Goal: Information Seeking & Learning: Check status

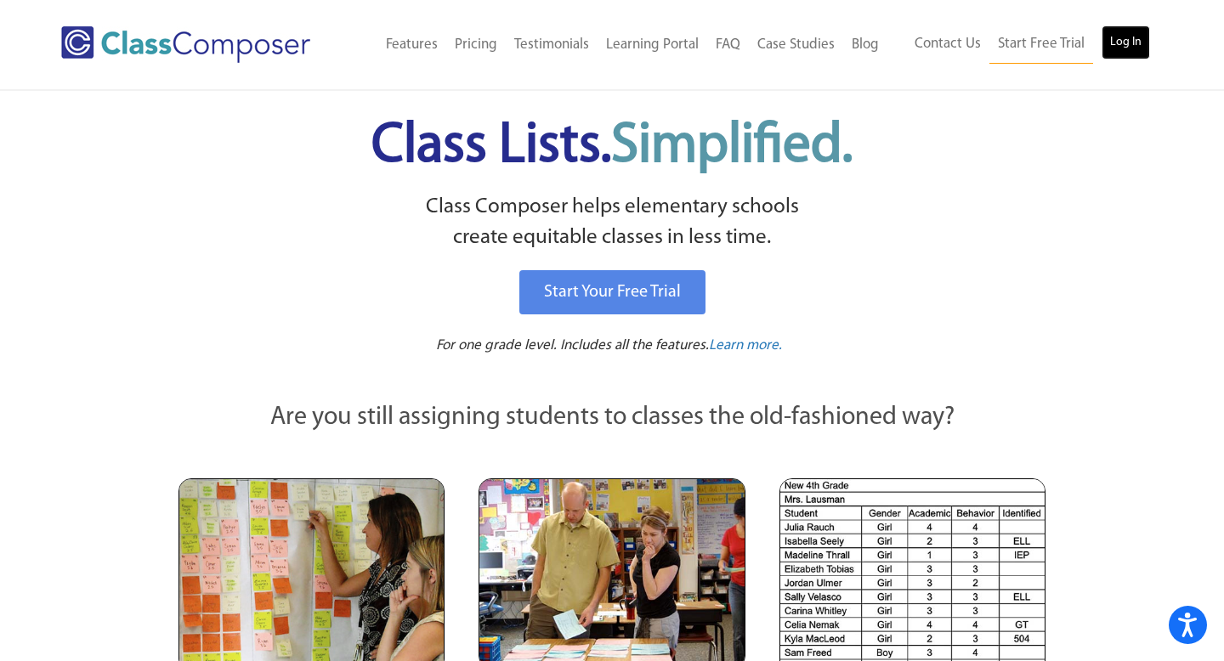
click at [1124, 54] on link "Log In" at bounding box center [1125, 42] width 48 height 34
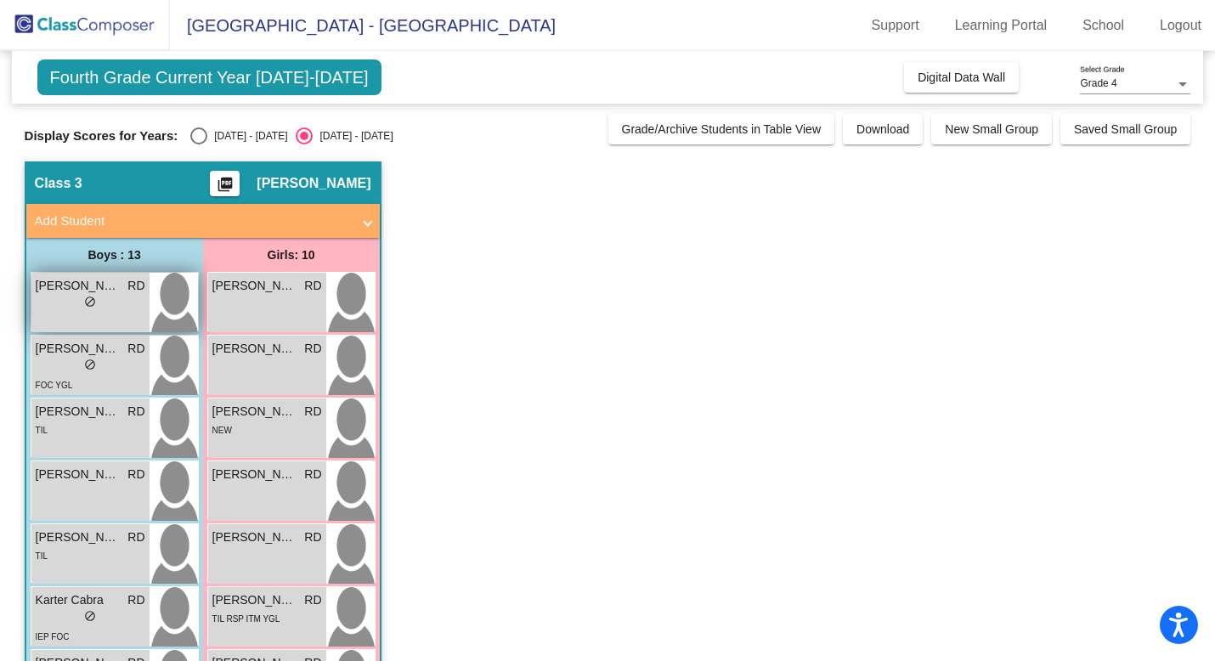
click at [110, 297] on div "lock do_not_disturb_alt" at bounding box center [91, 304] width 110 height 18
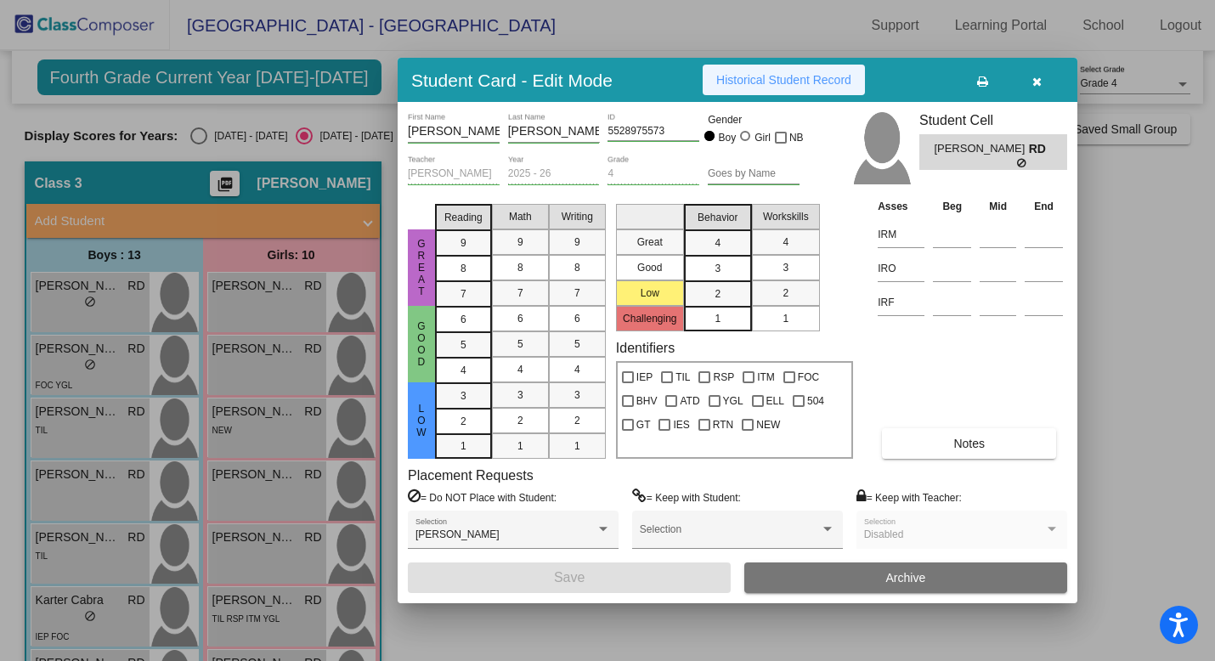
click at [725, 76] on span "Historical Student Record" at bounding box center [783, 80] width 135 height 14
click at [57, 358] on div at bounding box center [607, 330] width 1215 height 661
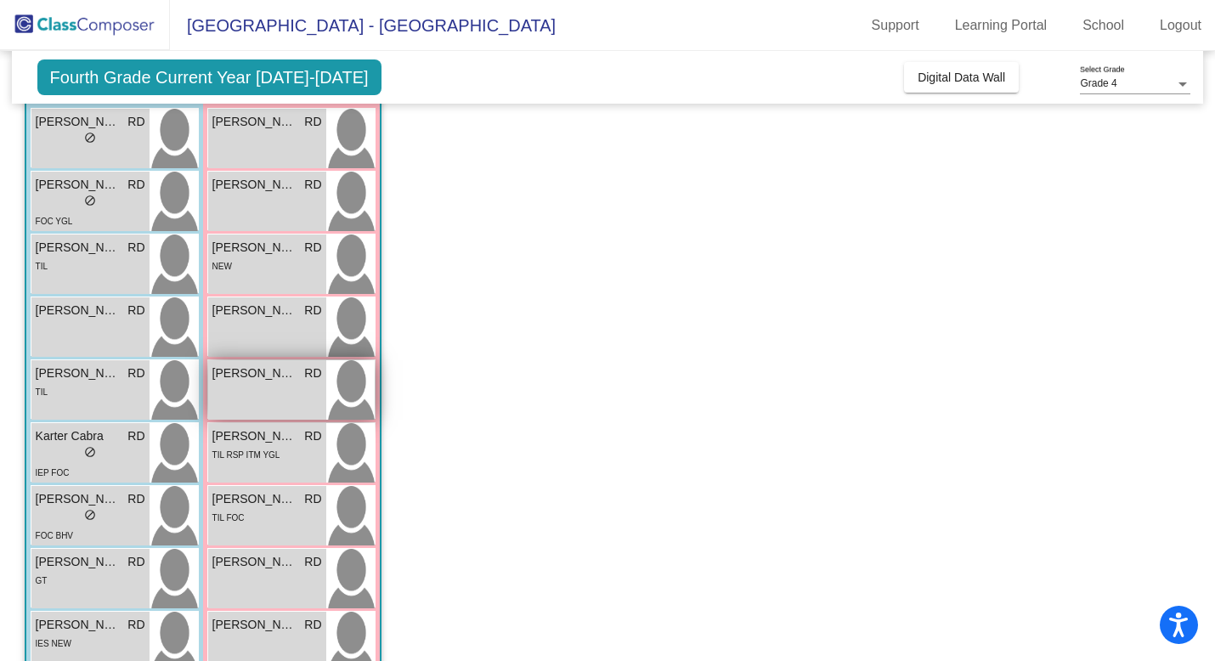
scroll to position [190, 0]
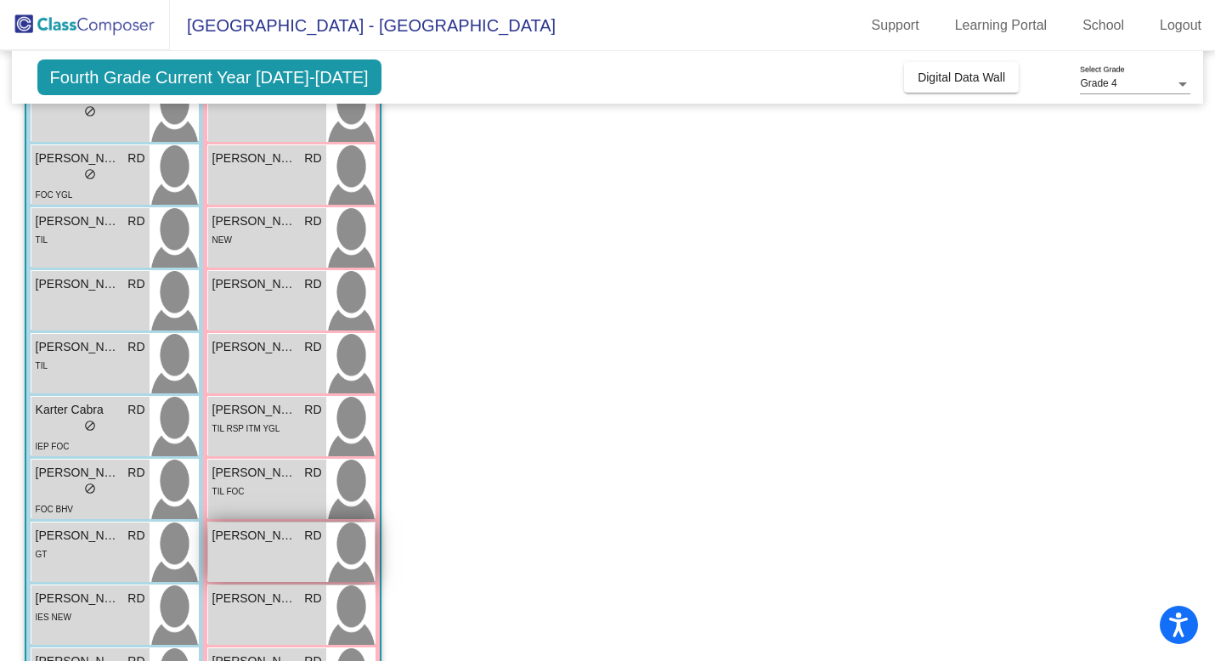
click at [292, 550] on div "[PERSON_NAME] RD lock do_not_disturb_alt" at bounding box center [267, 552] width 118 height 59
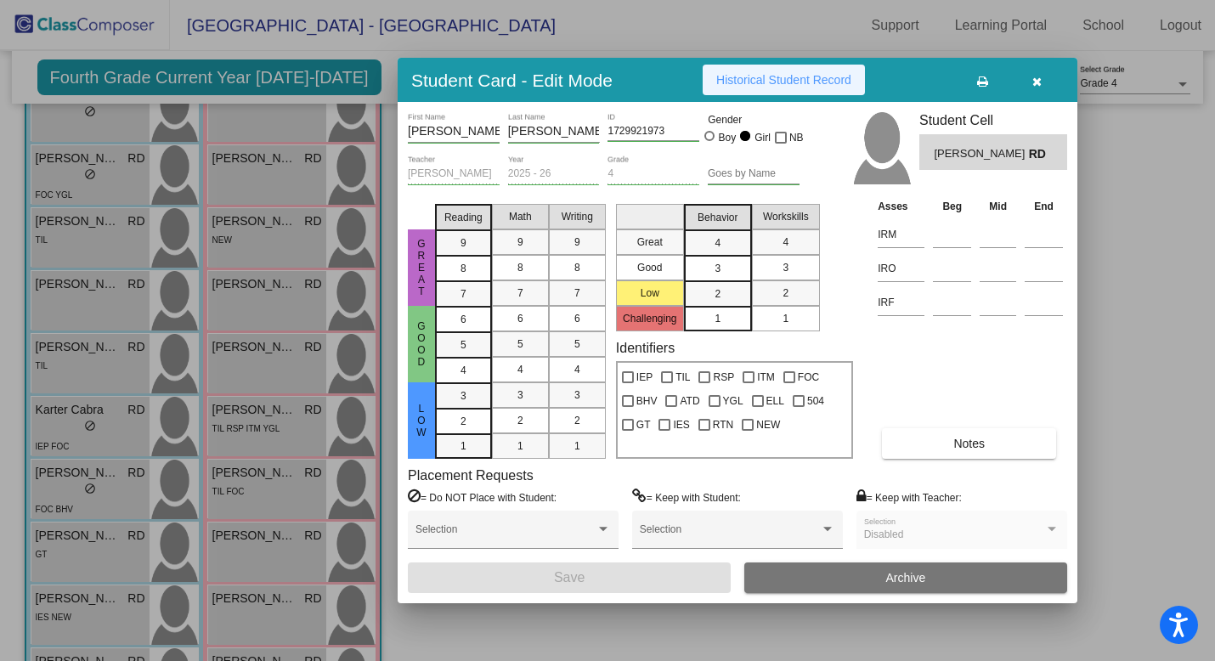
click at [819, 85] on span "Historical Student Record" at bounding box center [783, 80] width 135 height 14
click at [193, 252] on div at bounding box center [607, 330] width 1215 height 661
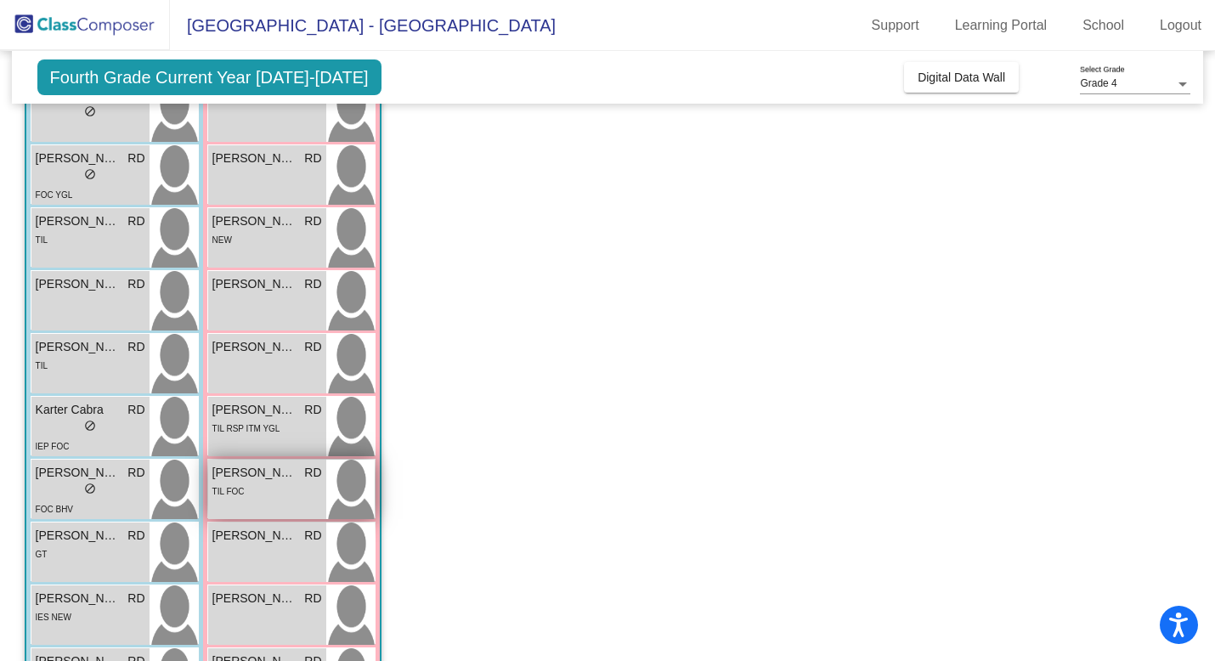
click at [267, 486] on div "TIL FOC" at bounding box center [267, 491] width 110 height 18
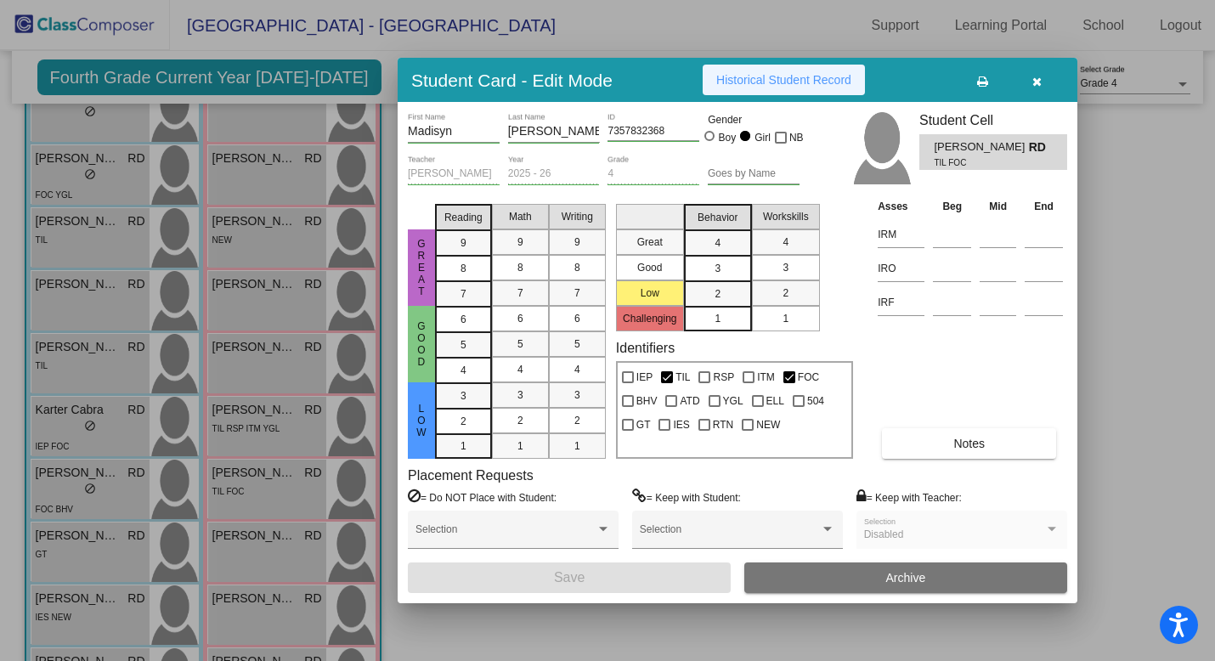
click at [777, 66] on button "Historical Student Record" at bounding box center [784, 80] width 162 height 31
click at [777, 74] on span "Historical Student Record" at bounding box center [783, 80] width 135 height 14
click at [72, 552] on div at bounding box center [607, 330] width 1215 height 661
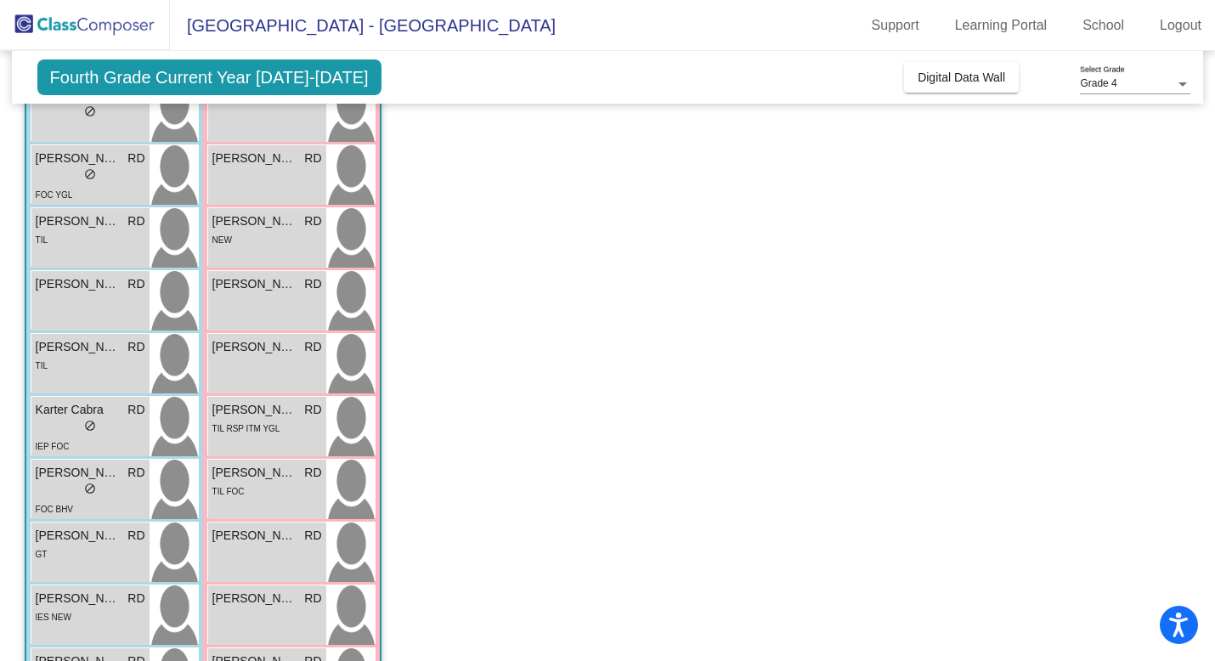
click at [72, 552] on div "GT" at bounding box center [91, 554] width 110 height 18
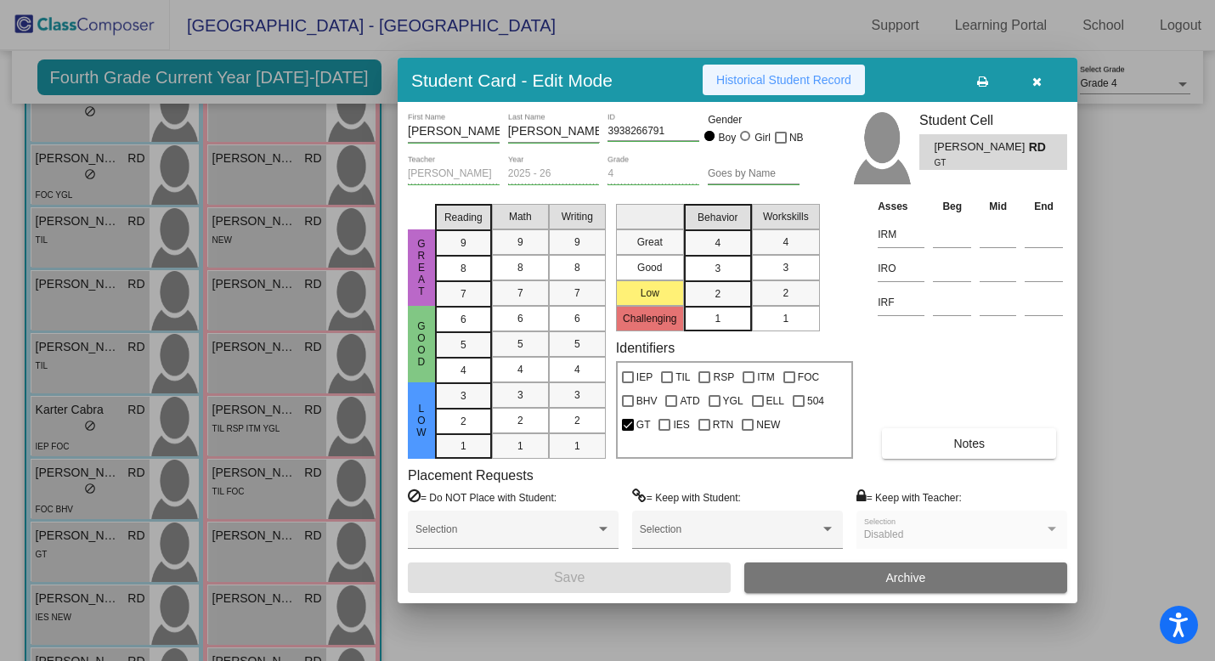
click at [815, 70] on button "Historical Student Record" at bounding box center [784, 80] width 162 height 31
click at [261, 418] on div at bounding box center [607, 330] width 1215 height 661
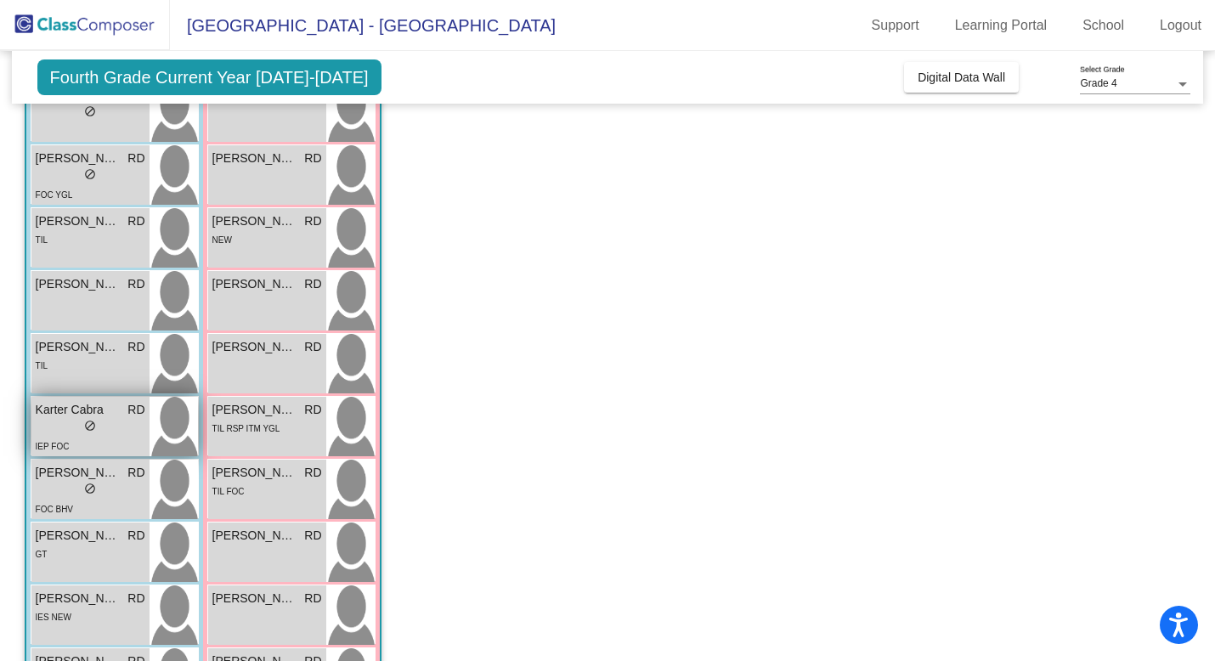
click at [70, 414] on span "Karter Cabra" at bounding box center [78, 410] width 85 height 18
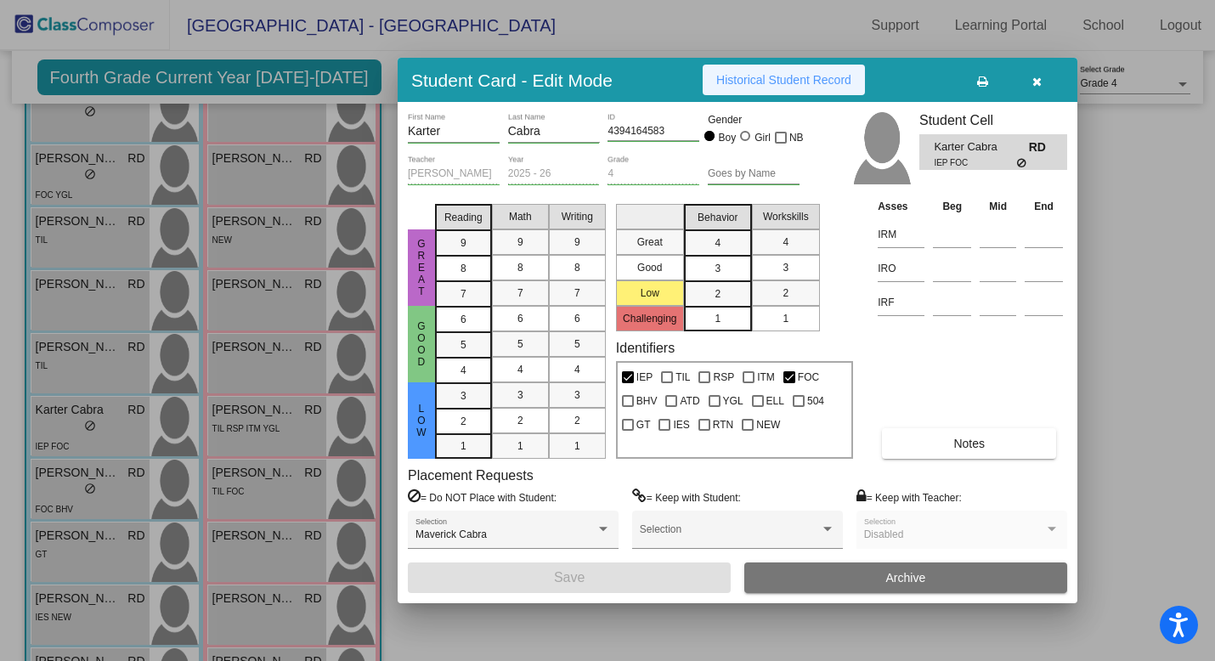
click at [794, 88] on button "Historical Student Record" at bounding box center [784, 80] width 162 height 31
click at [114, 384] on div at bounding box center [607, 330] width 1215 height 661
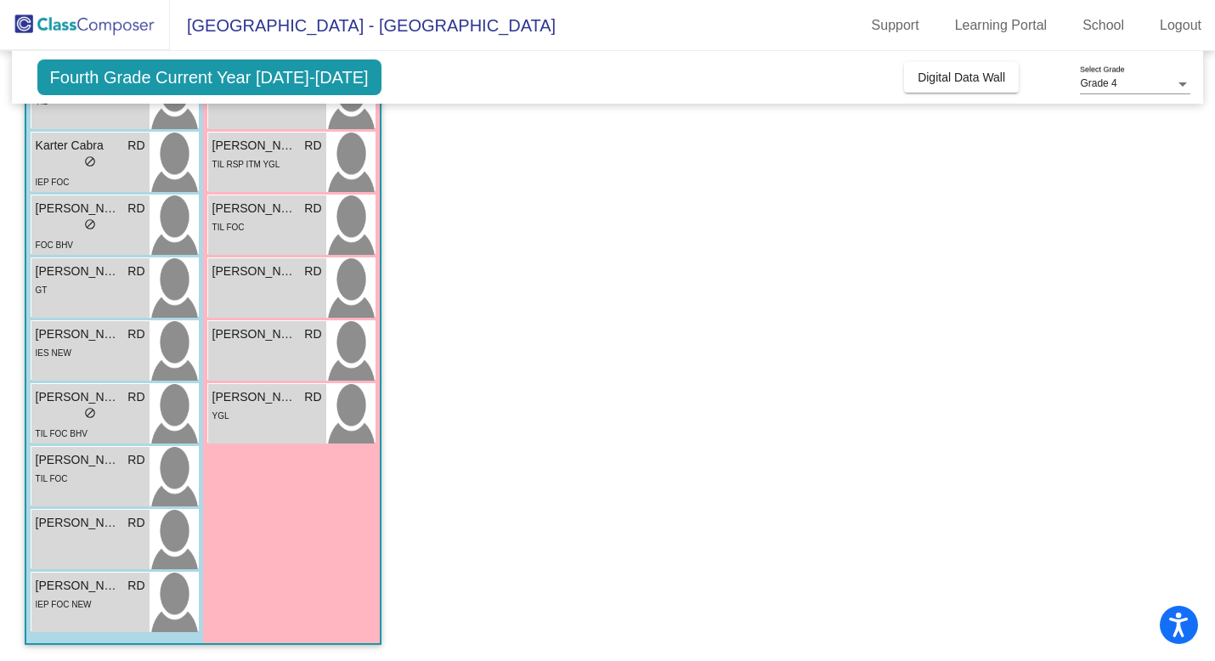
scroll to position [454, 0]
click at [93, 604] on div "IEP FOC NEW" at bounding box center [91, 605] width 110 height 18
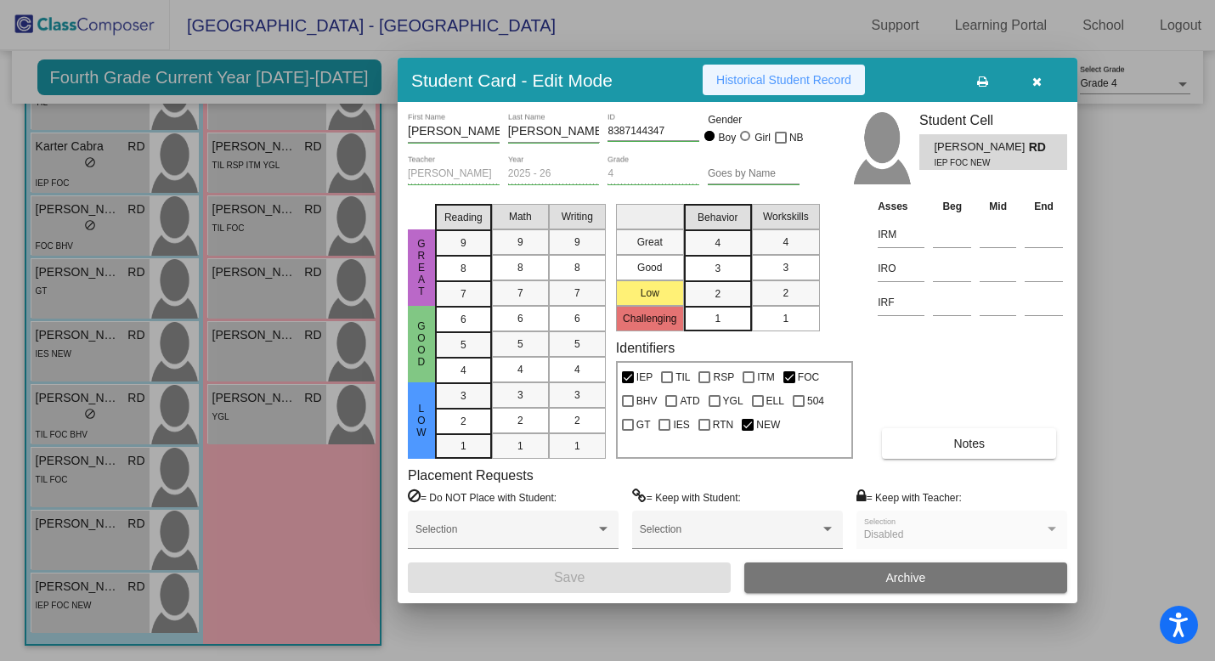
click at [836, 77] on span "Historical Student Record" at bounding box center [783, 80] width 135 height 14
click at [94, 261] on div at bounding box center [607, 330] width 1215 height 661
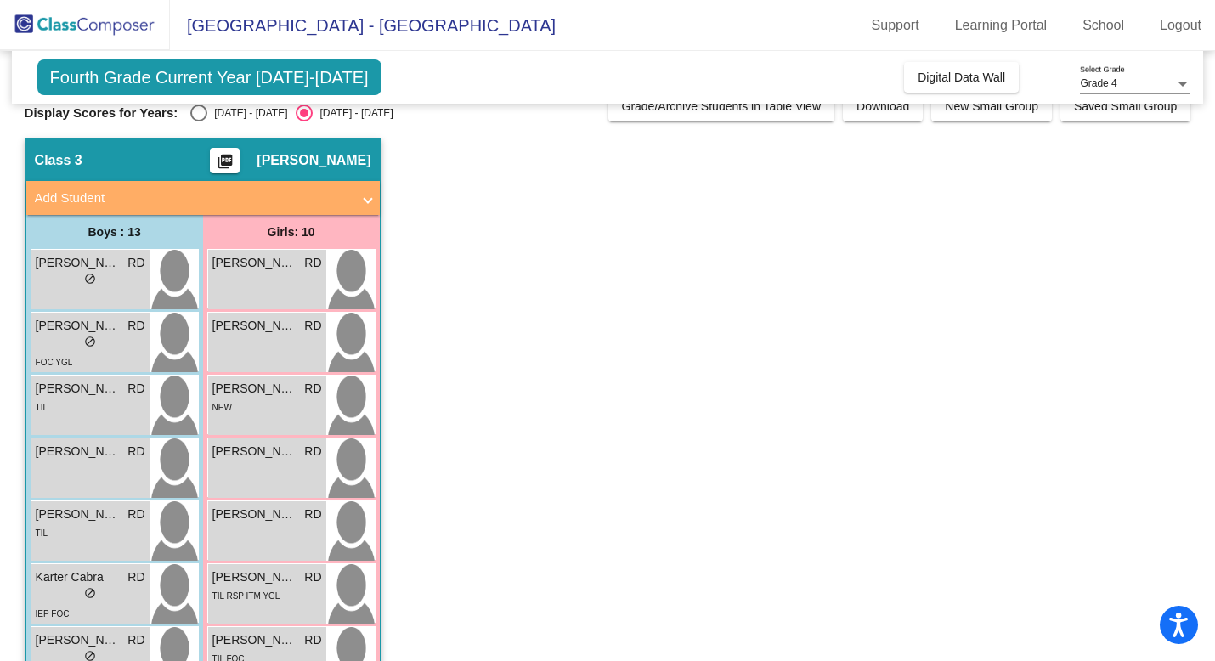
scroll to position [0, 0]
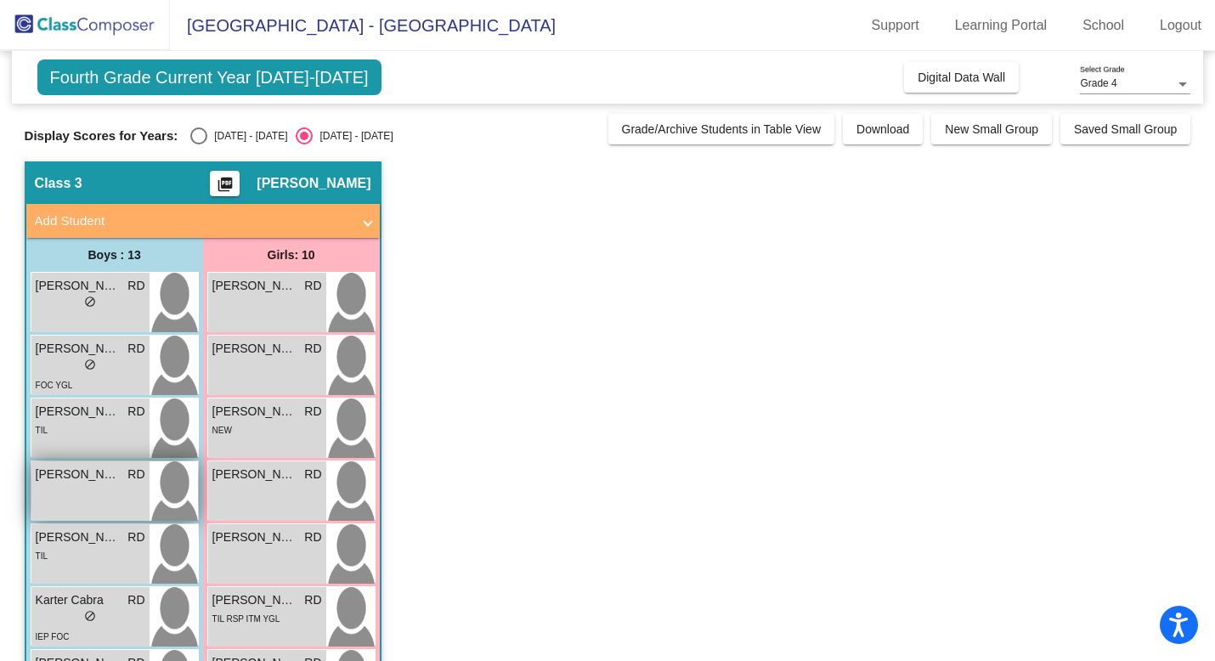
click at [95, 473] on span "Griffin Cooper" at bounding box center [78, 475] width 85 height 18
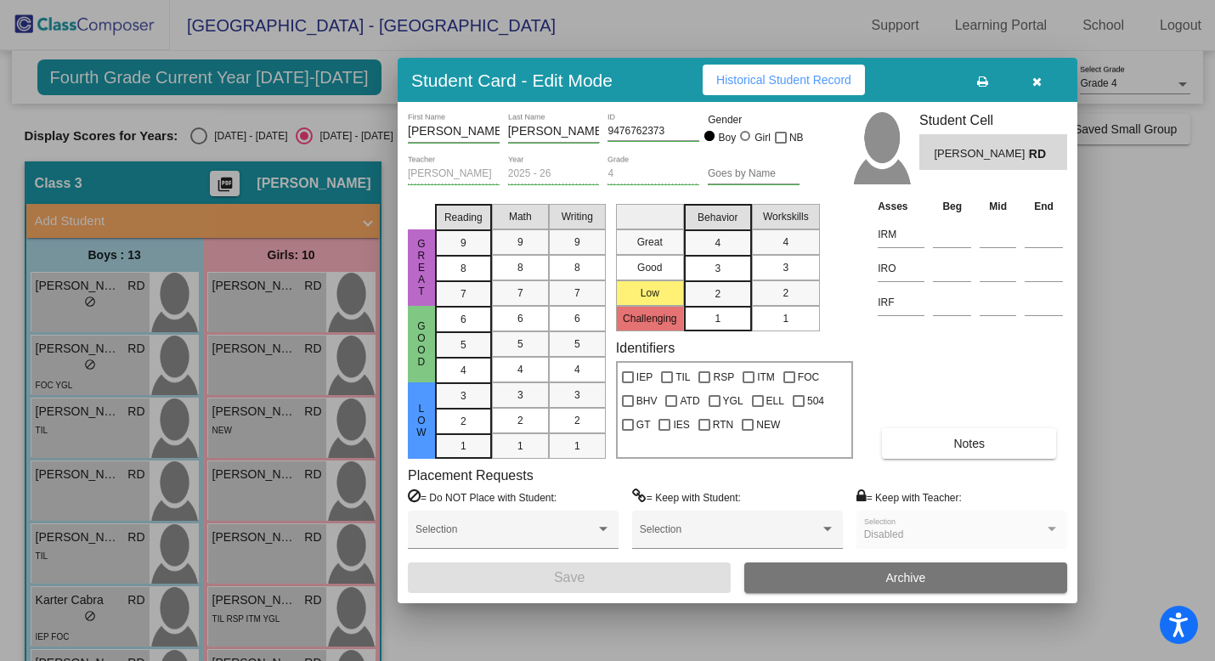
click at [784, 79] on span "Historical Student Record" at bounding box center [783, 80] width 135 height 14
click at [267, 390] on div at bounding box center [607, 330] width 1215 height 661
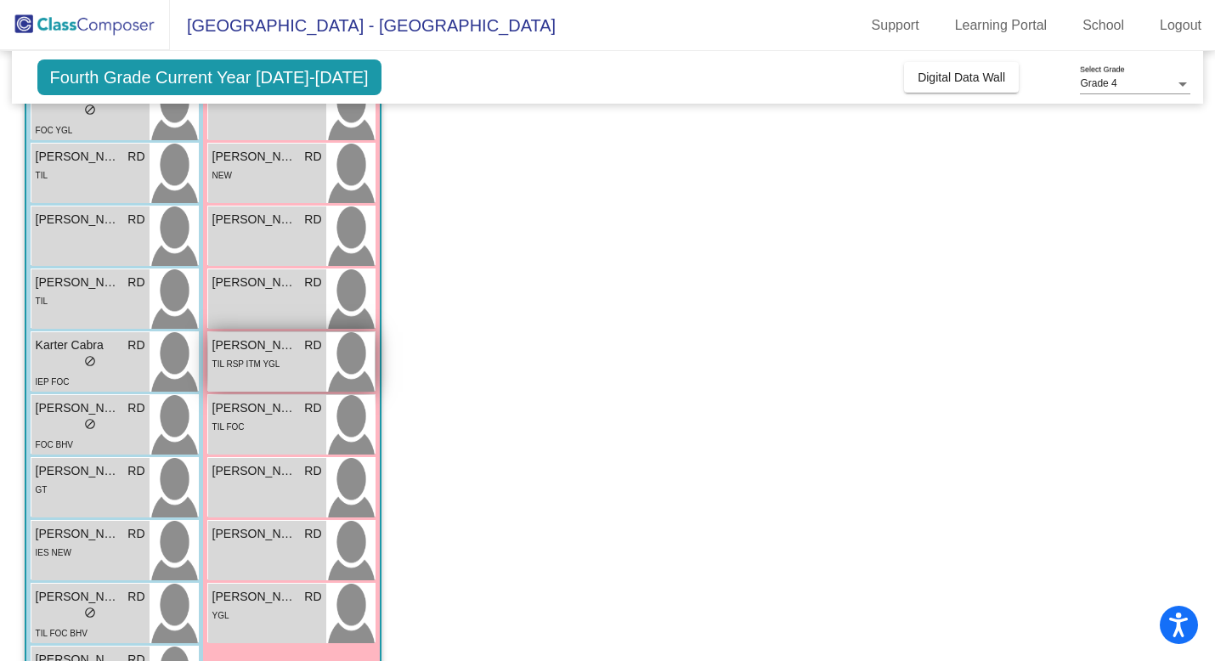
scroll to position [252, 0]
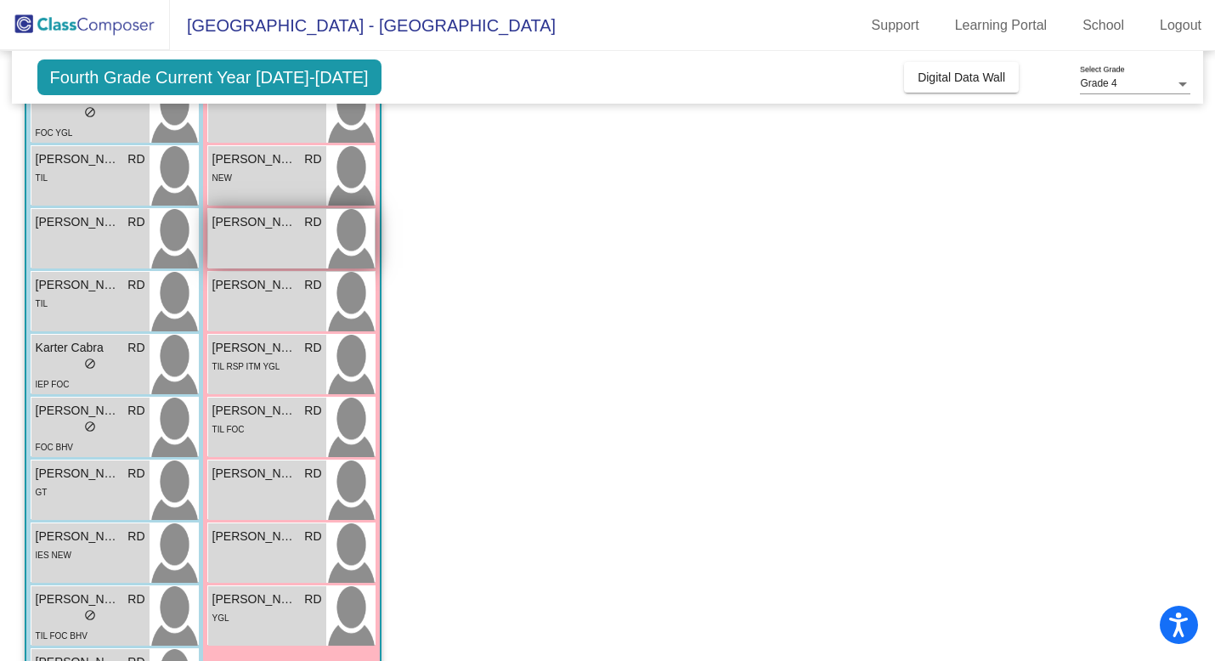
click at [265, 257] on div "Blakely Crabtree RD lock do_not_disturb_alt" at bounding box center [267, 238] width 118 height 59
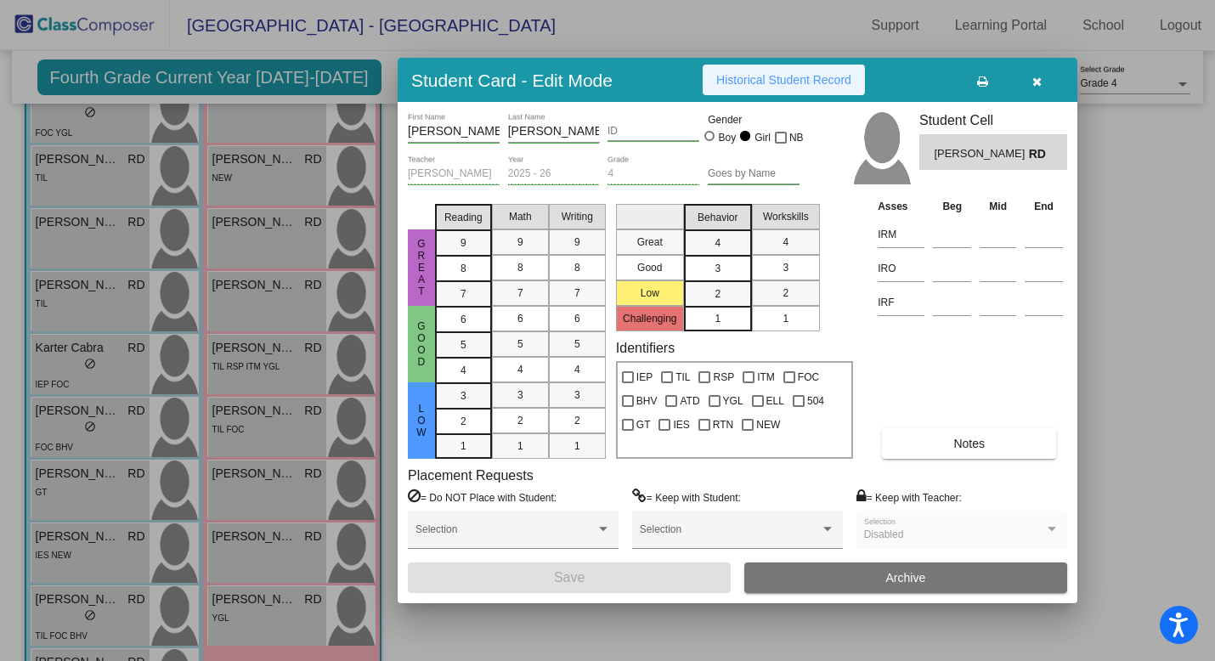
click at [813, 67] on button "Historical Student Record" at bounding box center [784, 80] width 162 height 31
click at [92, 572] on div at bounding box center [607, 330] width 1215 height 661
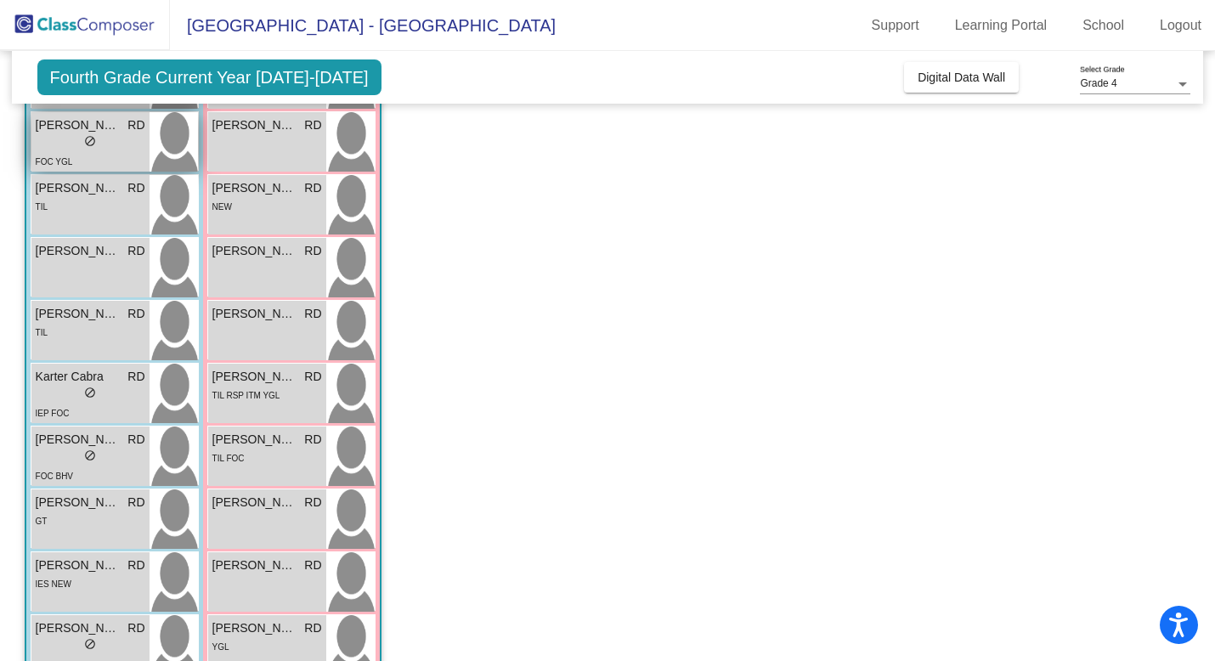
scroll to position [416, 0]
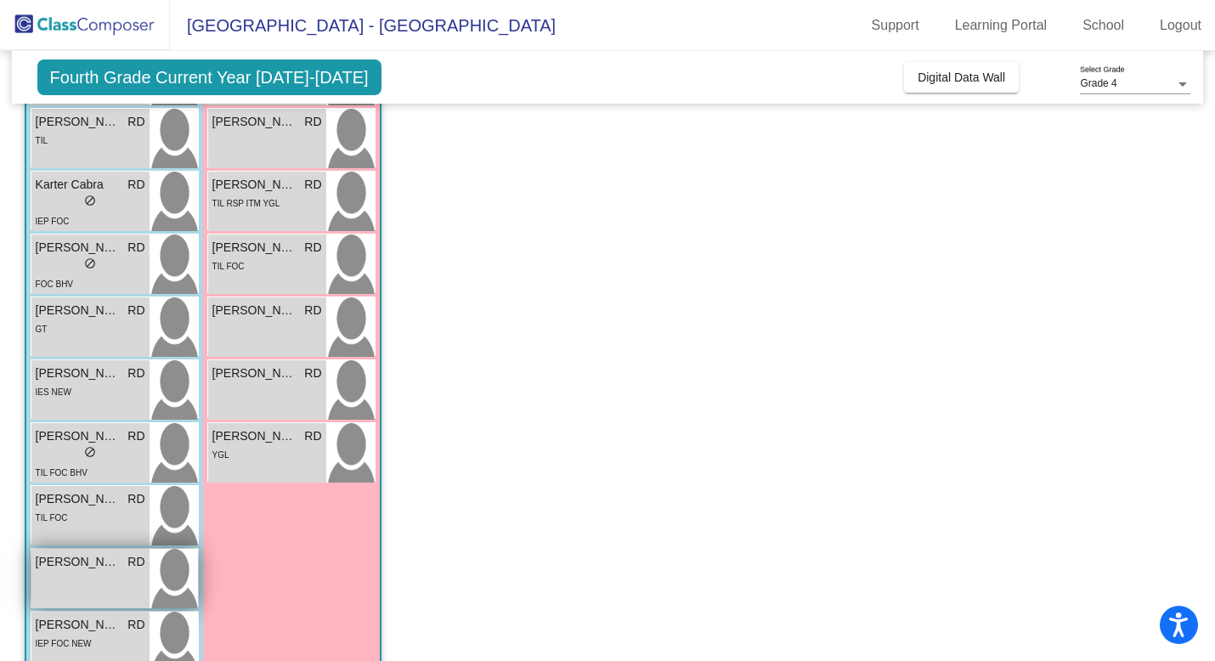
click at [93, 574] on div "Thomas Dickson RD lock do_not_disturb_alt" at bounding box center [90, 578] width 118 height 59
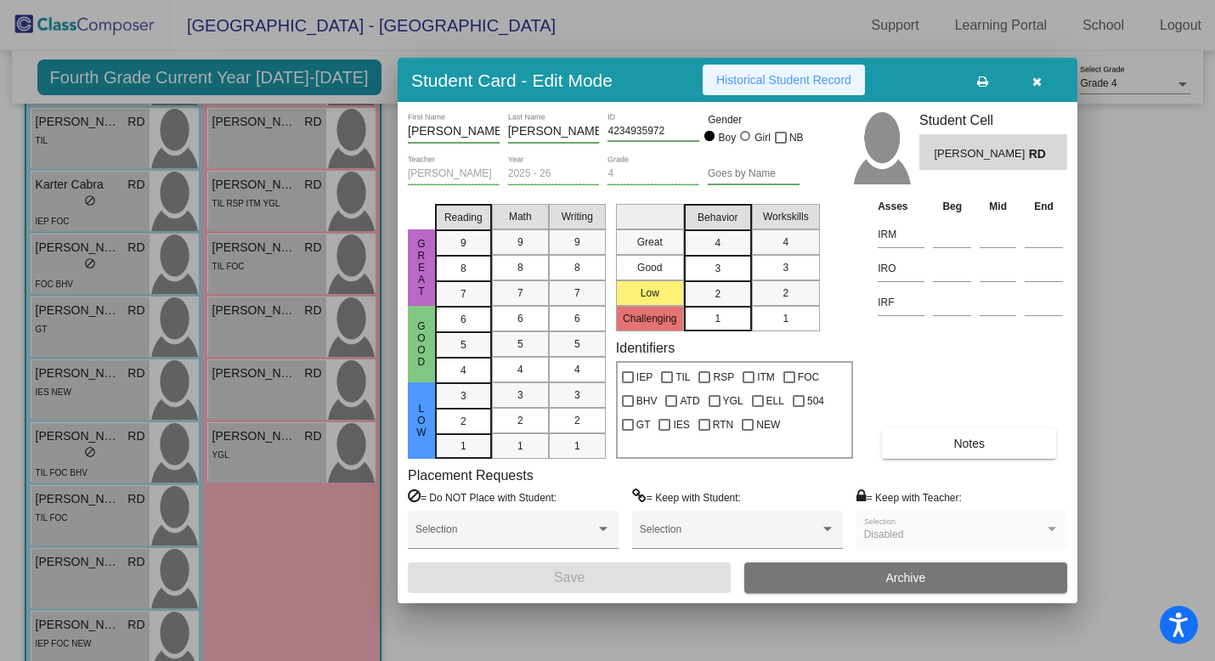
click at [790, 78] on span "Historical Student Record" at bounding box center [783, 80] width 135 height 14
click at [153, 274] on div at bounding box center [607, 330] width 1215 height 661
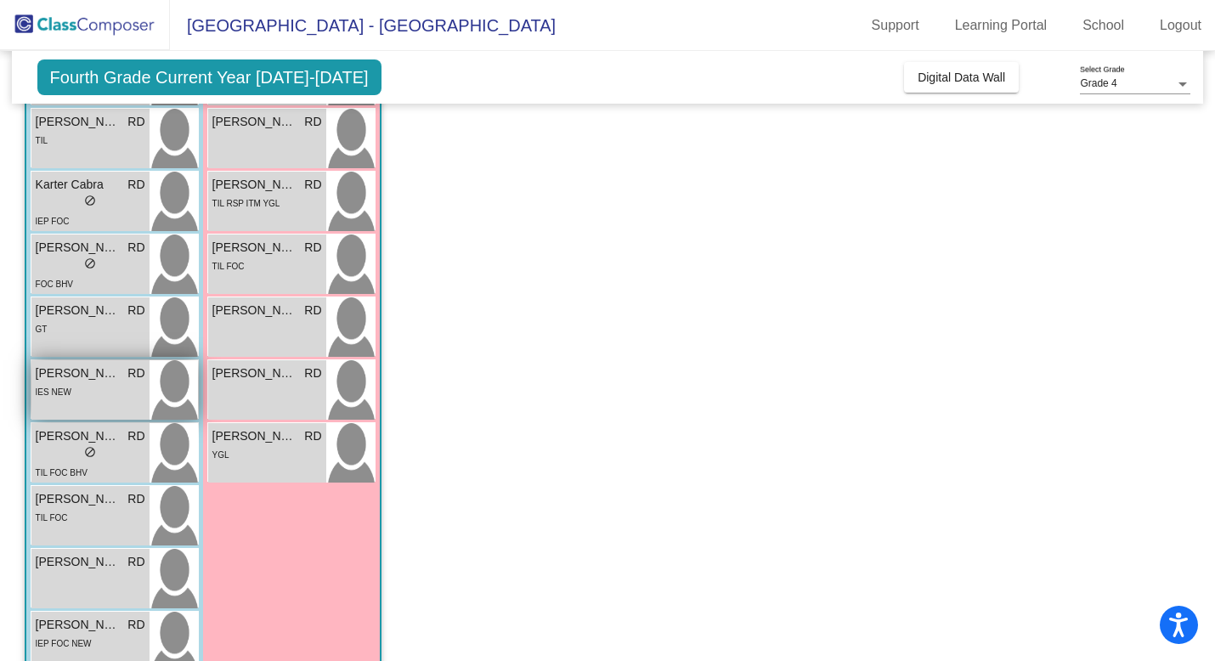
click at [101, 388] on div "IES NEW" at bounding box center [91, 391] width 110 height 18
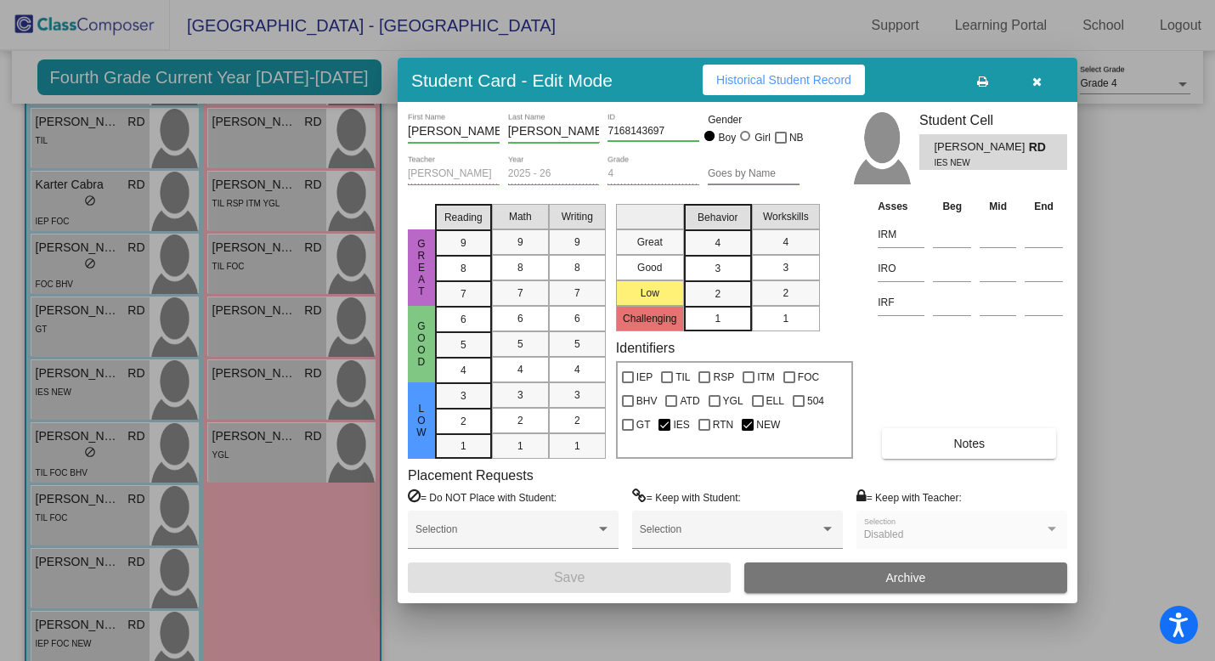
click at [729, 78] on span "Historical Student Record" at bounding box center [783, 80] width 135 height 14
click at [77, 471] on div at bounding box center [607, 330] width 1215 height 661
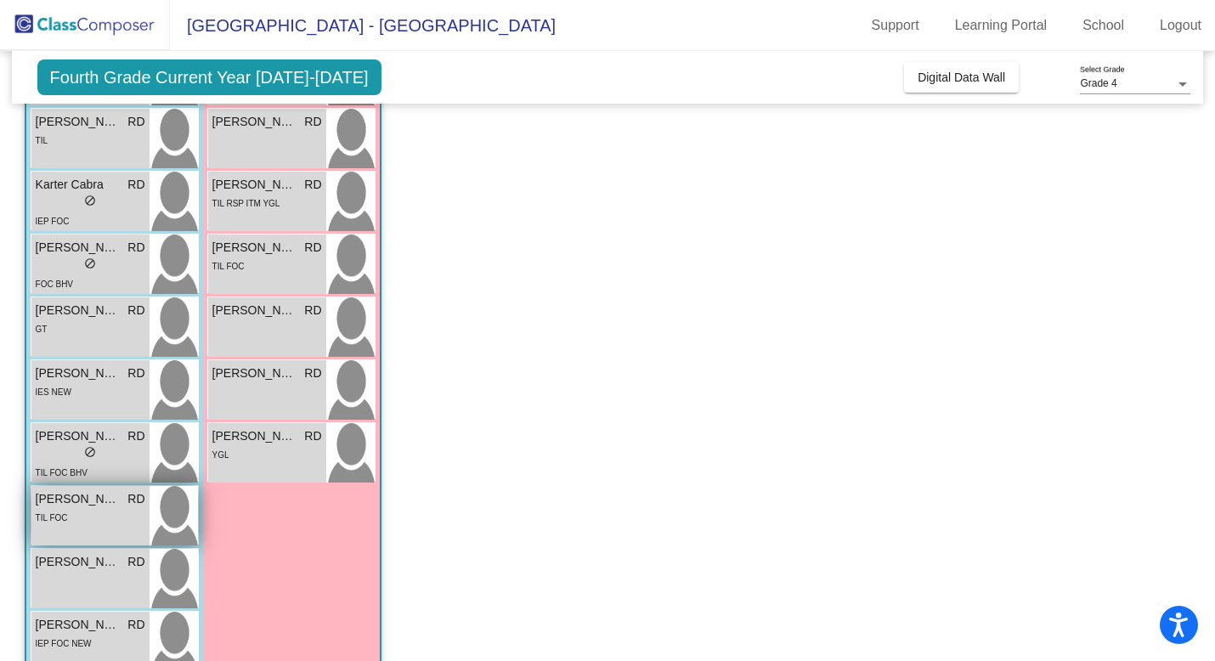
click at [74, 524] on div "TIL FOC" at bounding box center [91, 517] width 110 height 18
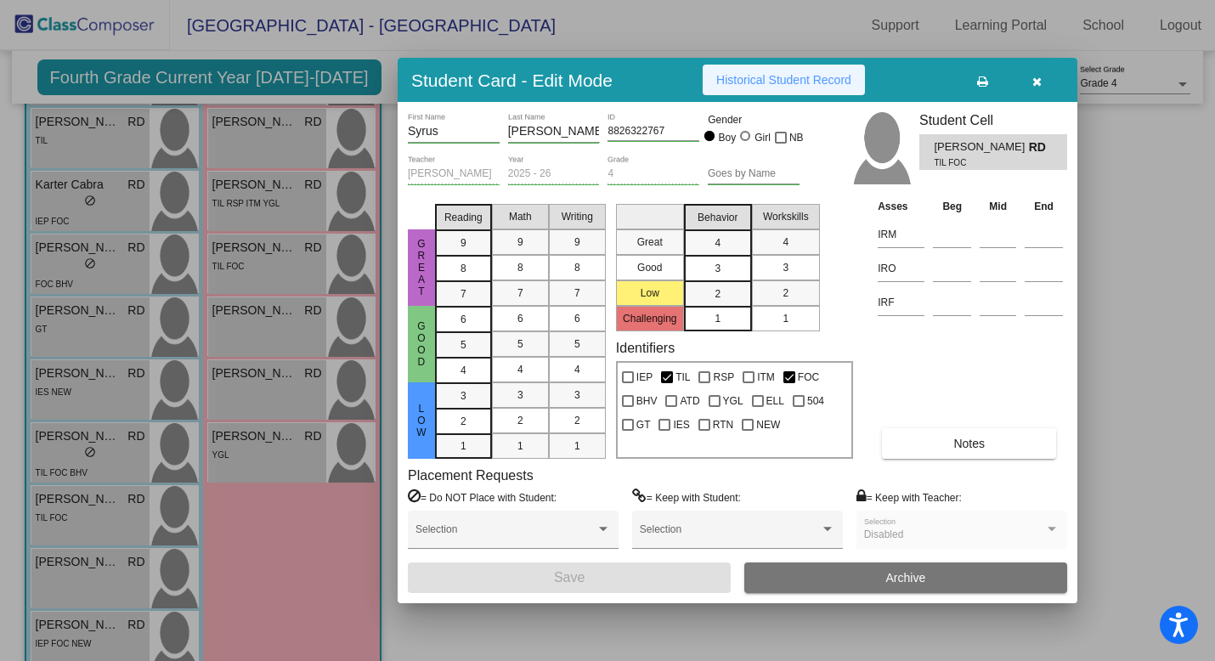
click at [801, 82] on span "Historical Student Record" at bounding box center [783, 80] width 135 height 14
click at [802, 83] on span "Historical Student Record" at bounding box center [783, 80] width 135 height 14
click at [254, 515] on div at bounding box center [607, 330] width 1215 height 661
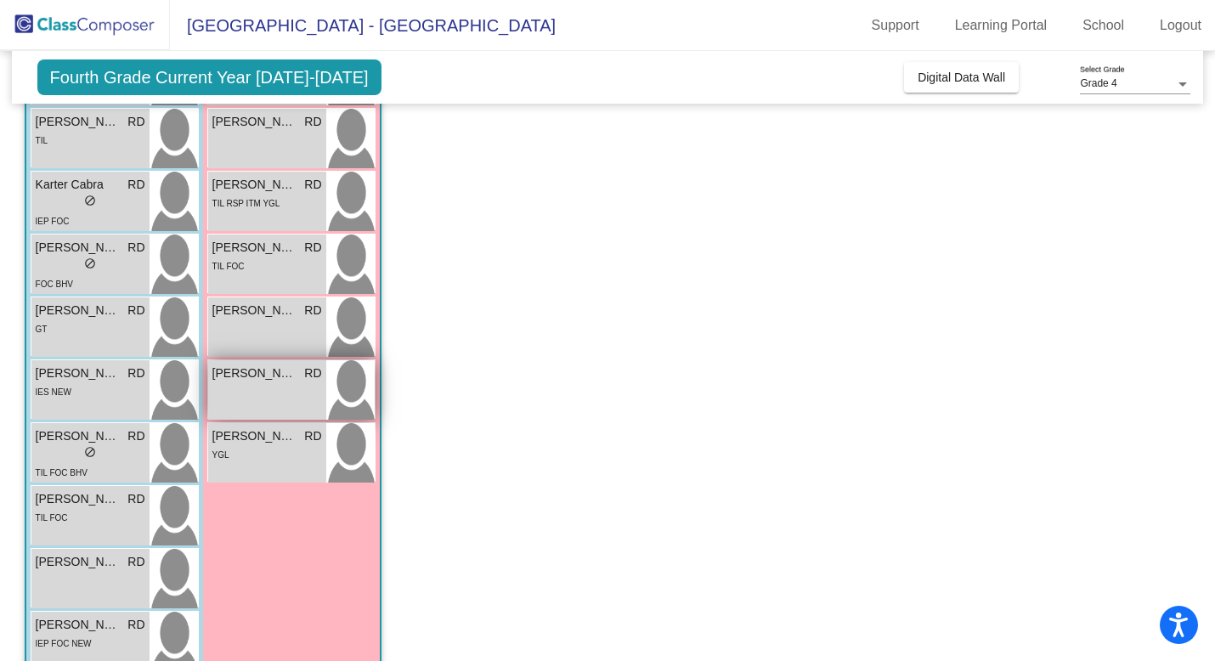
click at [251, 419] on div "Olivia Wolf RD lock do_not_disturb_alt" at bounding box center [267, 389] width 118 height 59
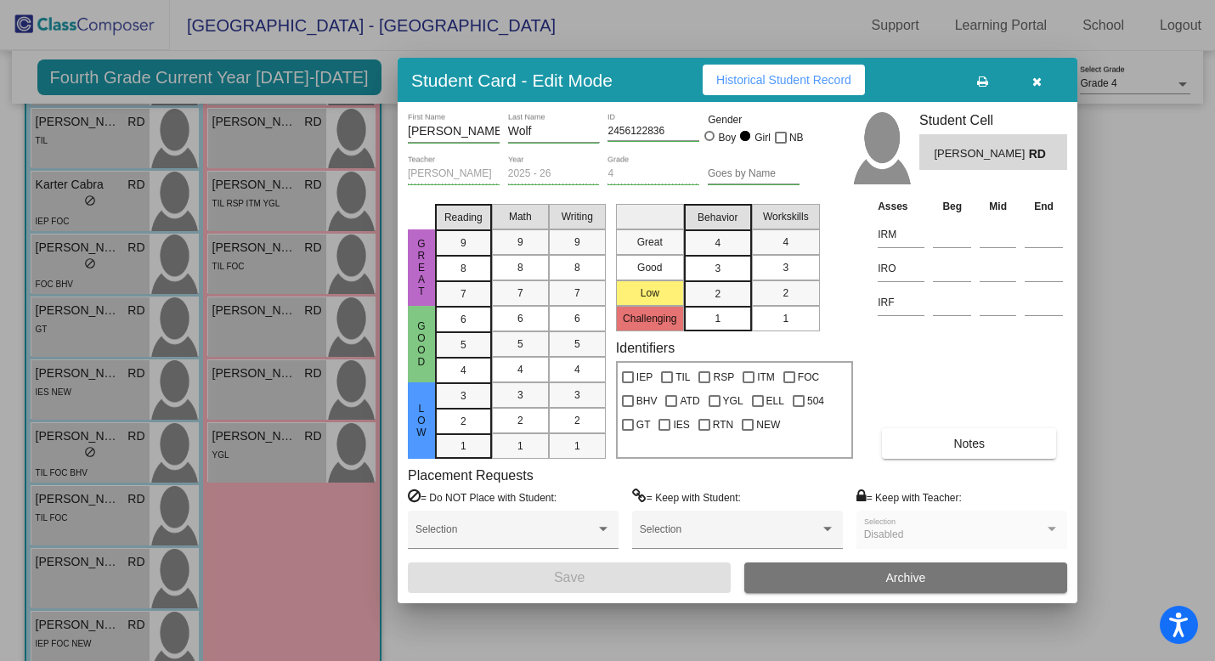
click at [246, 472] on div at bounding box center [607, 330] width 1215 height 661
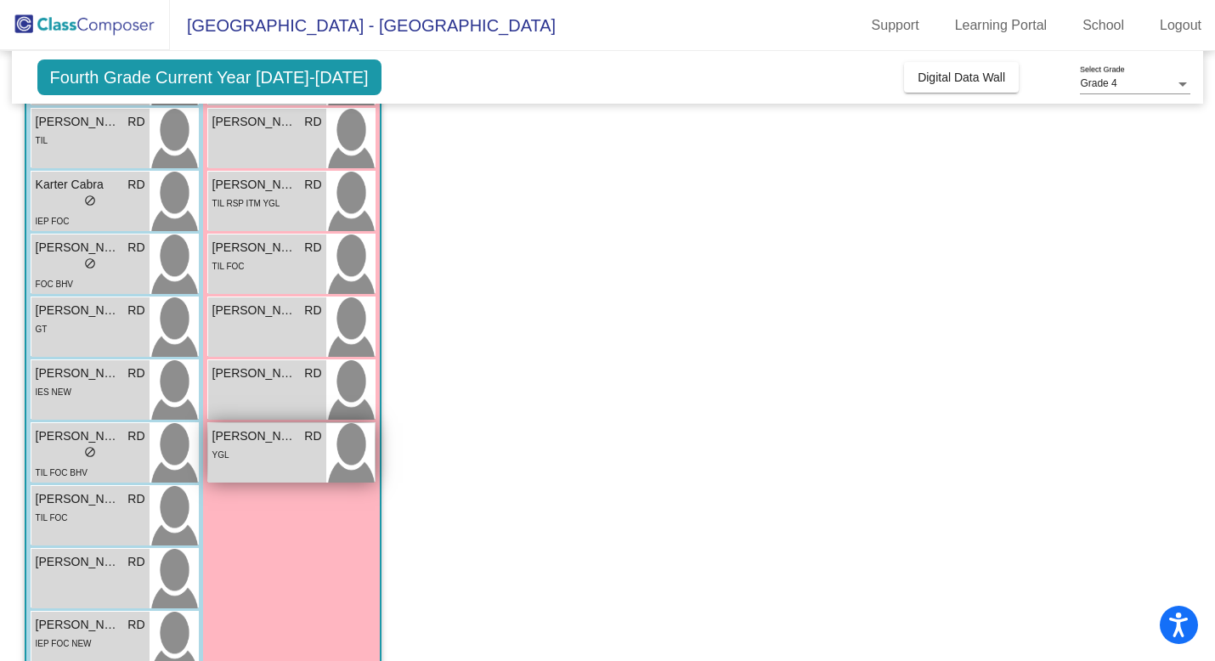
click at [246, 467] on div "Rorie Gabrielson RD lock do_not_disturb_alt YGL" at bounding box center [267, 452] width 118 height 59
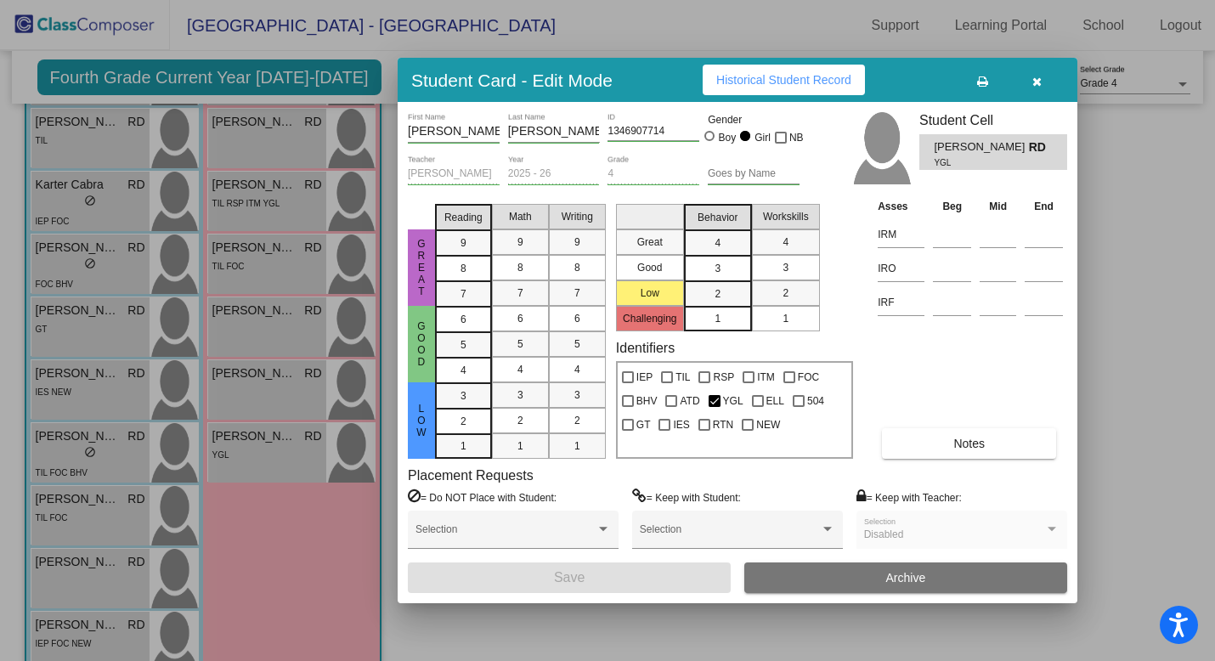
click at [790, 81] on span "Historical Student Record" at bounding box center [783, 80] width 135 height 14
click at [144, 304] on div at bounding box center [607, 330] width 1215 height 661
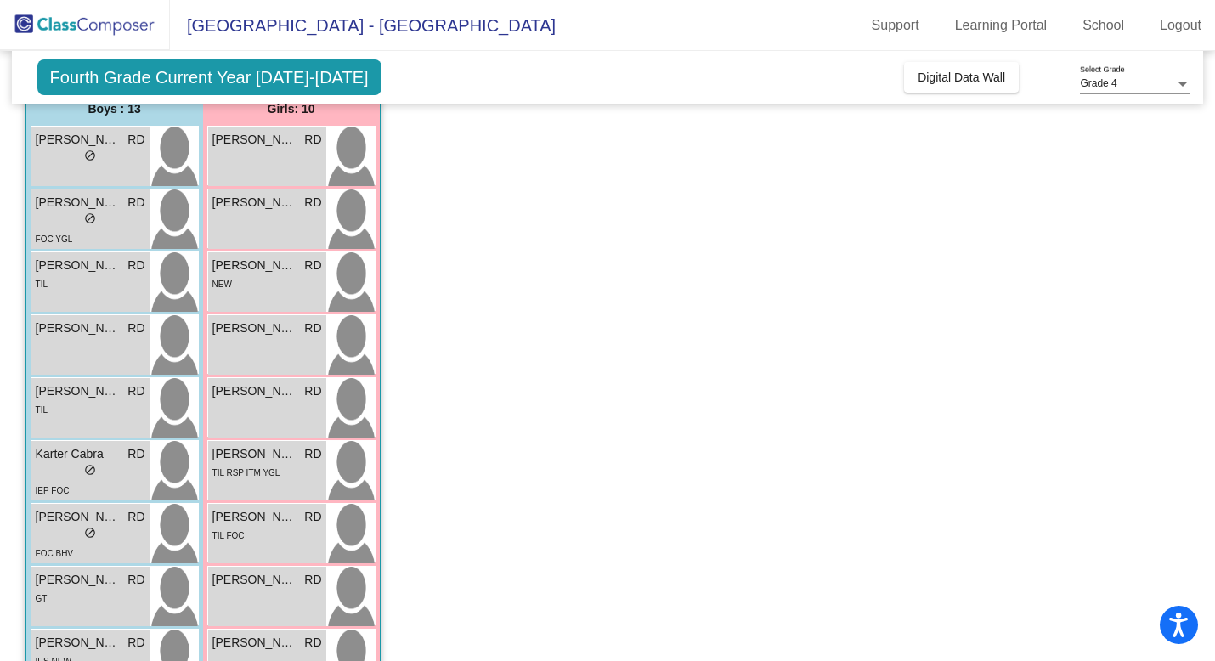
scroll to position [25, 0]
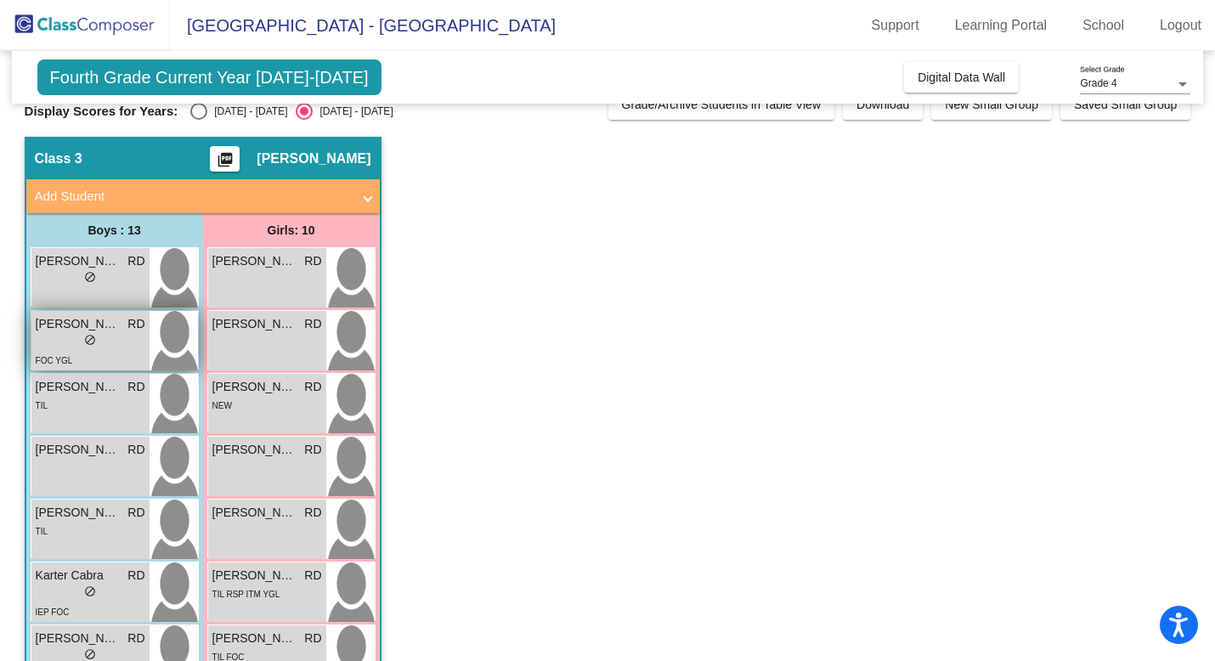
click at [84, 342] on span "do_not_disturb_alt" at bounding box center [90, 340] width 12 height 12
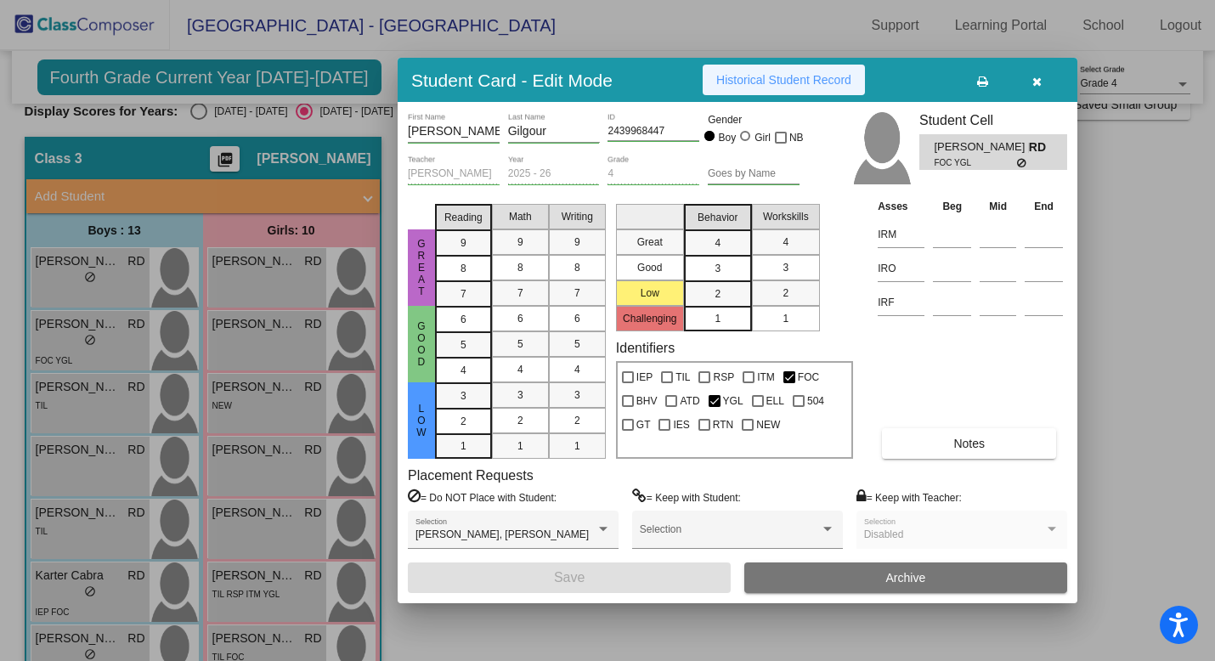
click at [801, 76] on span "Historical Student Record" at bounding box center [783, 80] width 135 height 14
click at [274, 380] on div at bounding box center [607, 330] width 1215 height 661
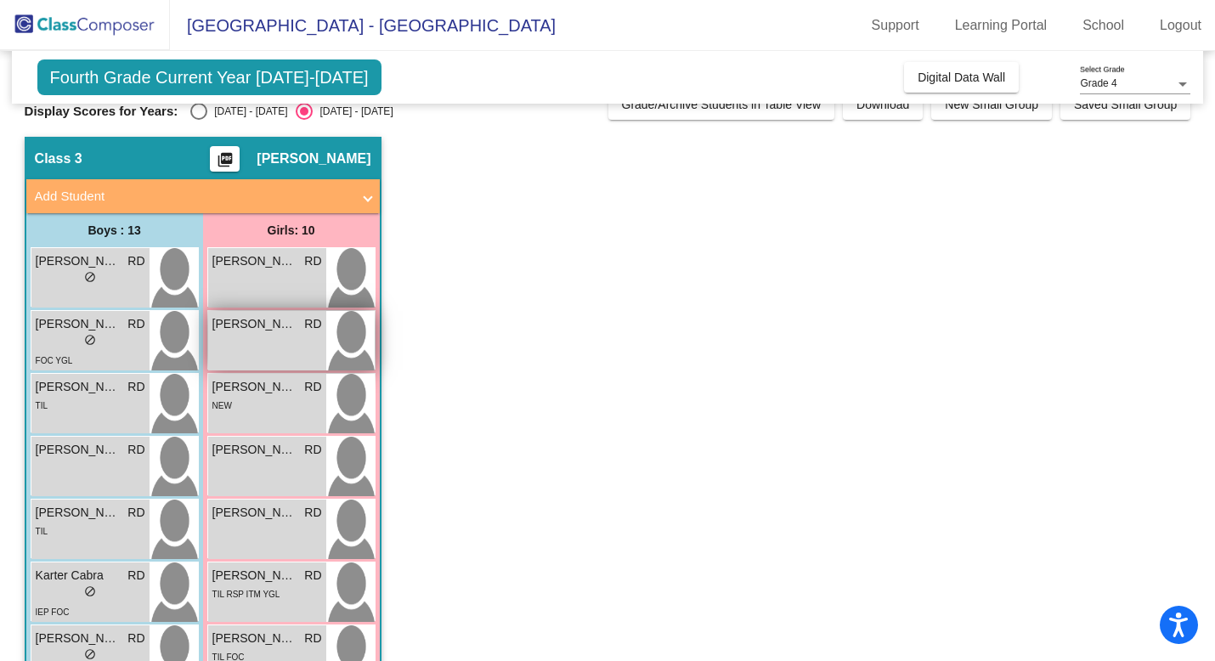
click at [266, 347] on div "Avalyn Holloway RD lock do_not_disturb_alt" at bounding box center [267, 340] width 118 height 59
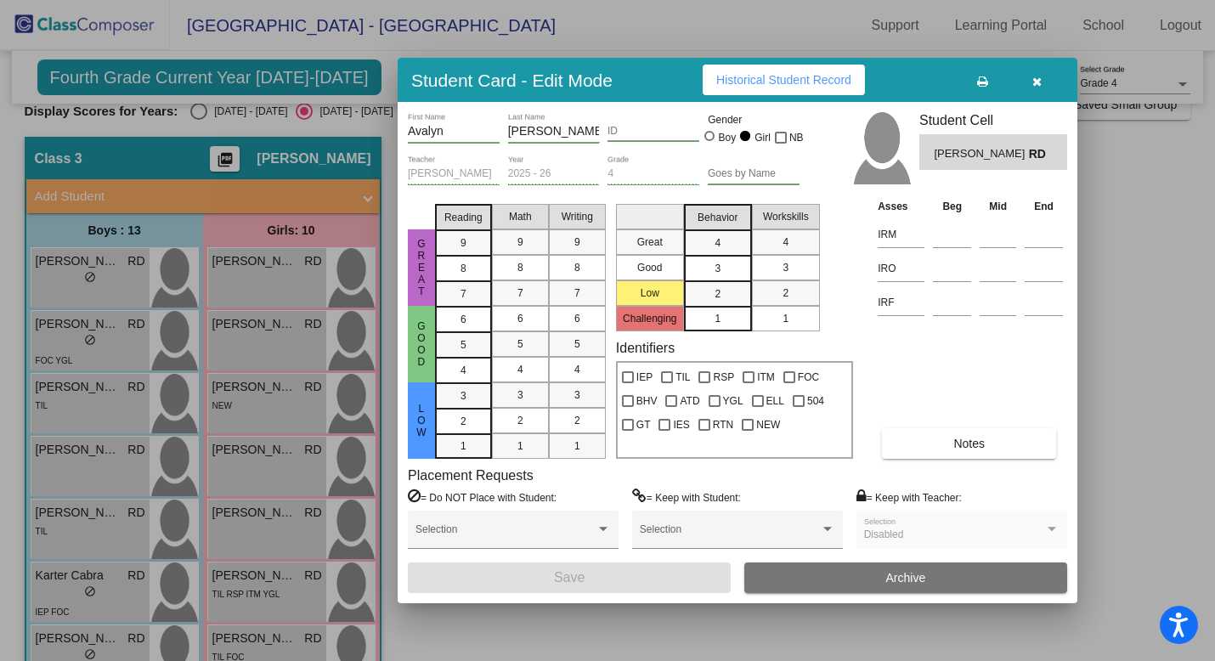
click at [781, 83] on span "Historical Student Record" at bounding box center [783, 80] width 135 height 14
click at [276, 405] on div at bounding box center [607, 330] width 1215 height 661
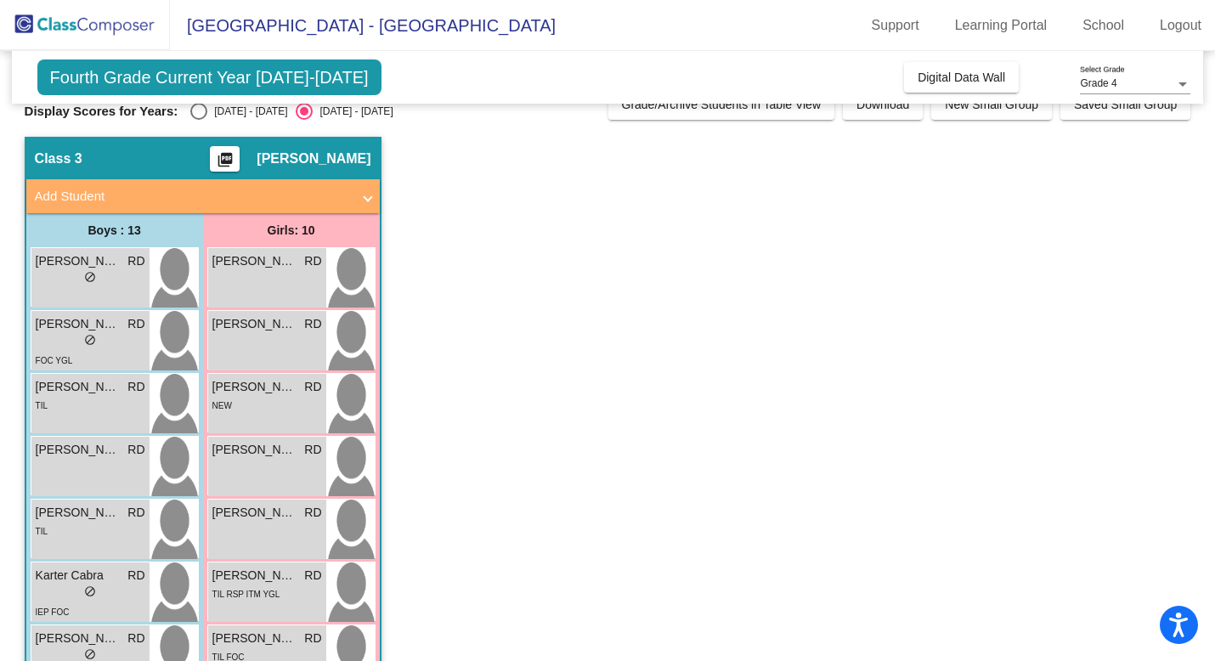
click at [276, 405] on div "NEW" at bounding box center [267, 405] width 110 height 18
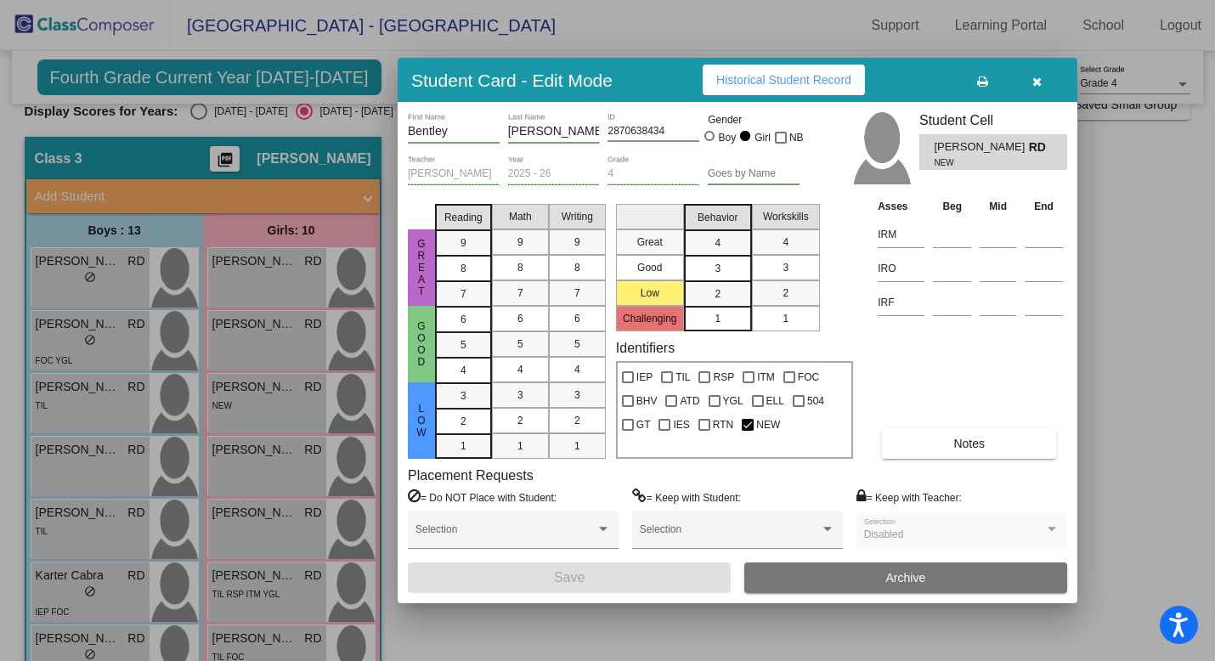
click at [767, 88] on button "Historical Student Record" at bounding box center [784, 80] width 162 height 31
click at [215, 398] on div at bounding box center [607, 330] width 1215 height 661
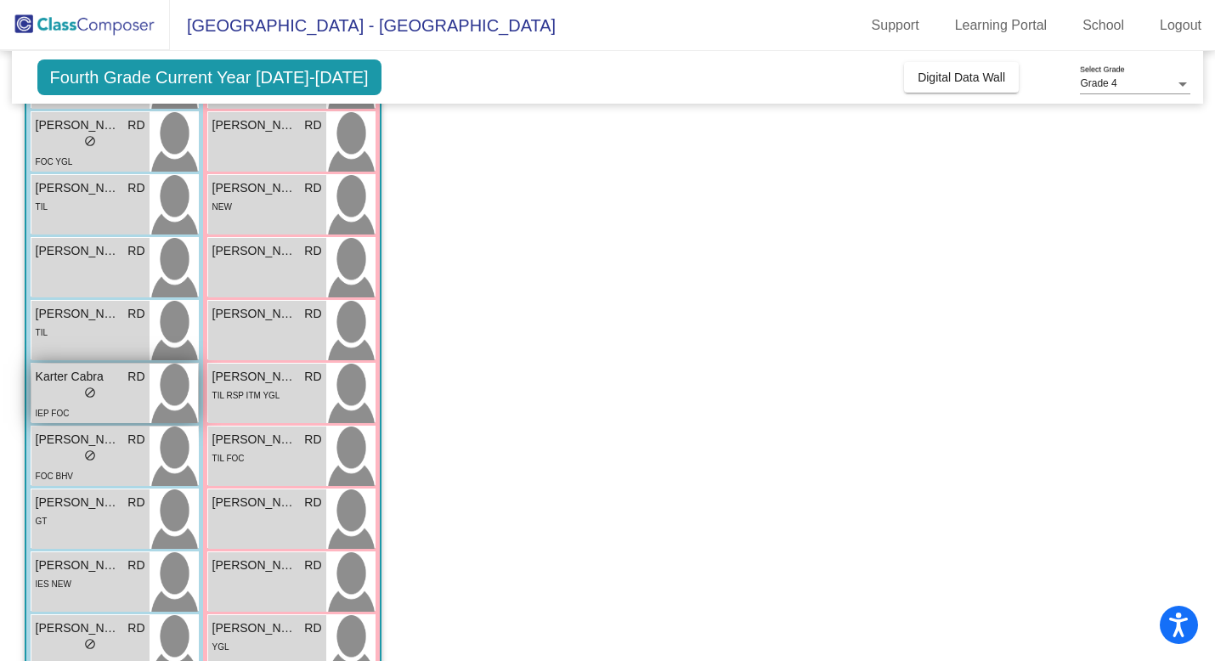
scroll to position [224, 0]
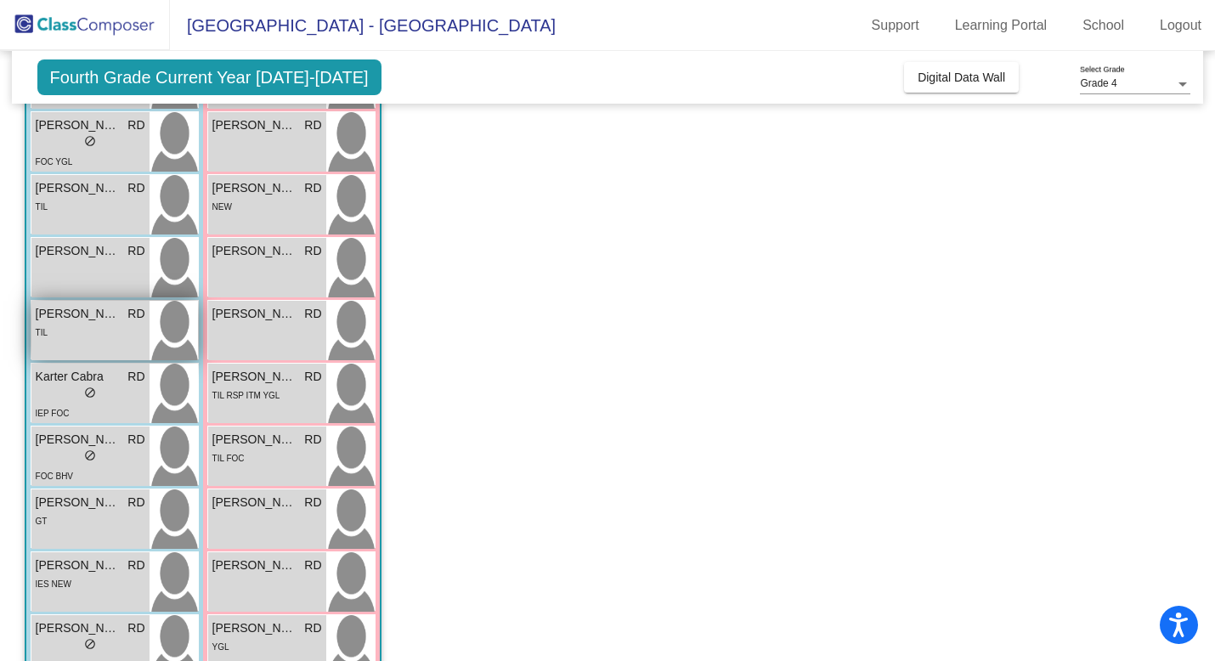
click at [99, 330] on div "TIL" at bounding box center [91, 332] width 110 height 18
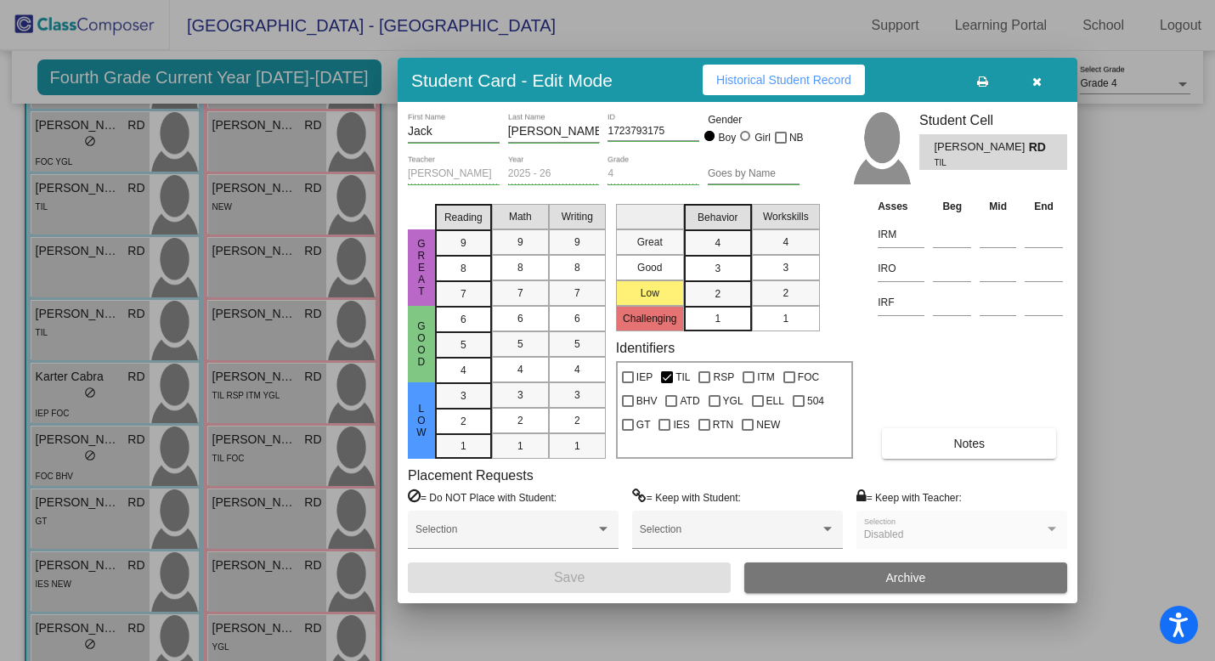
click at [748, 88] on button "Historical Student Record" at bounding box center [784, 80] width 162 height 31
click at [162, 422] on div at bounding box center [607, 330] width 1215 height 661
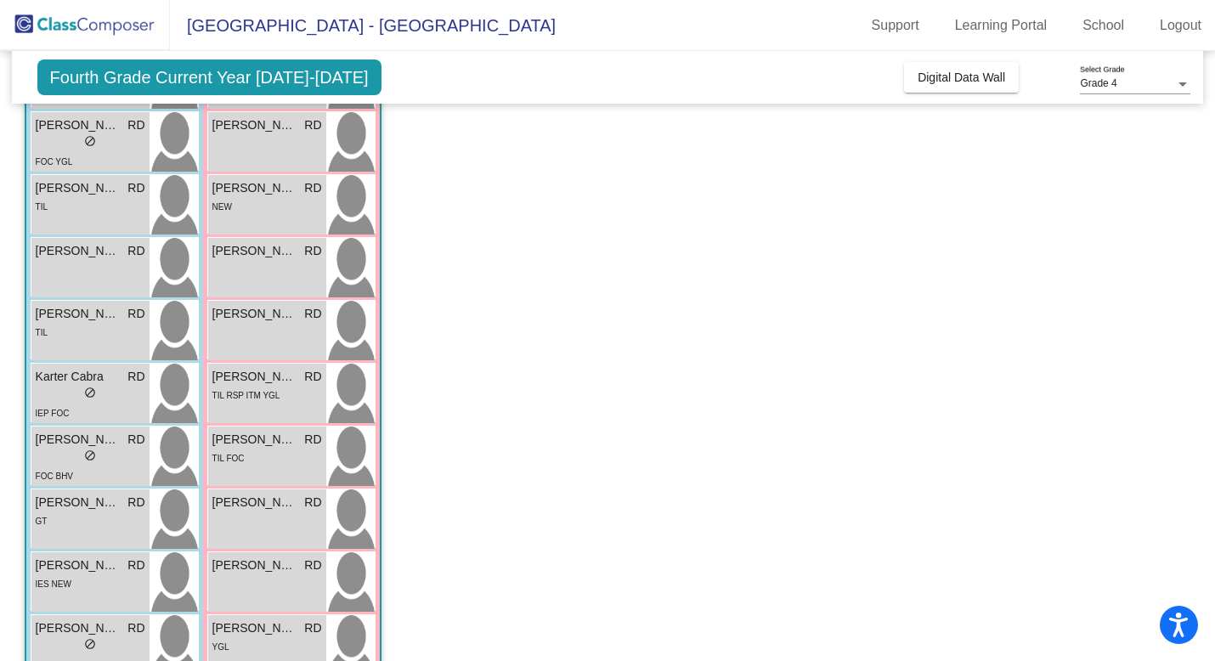
scroll to position [0, 0]
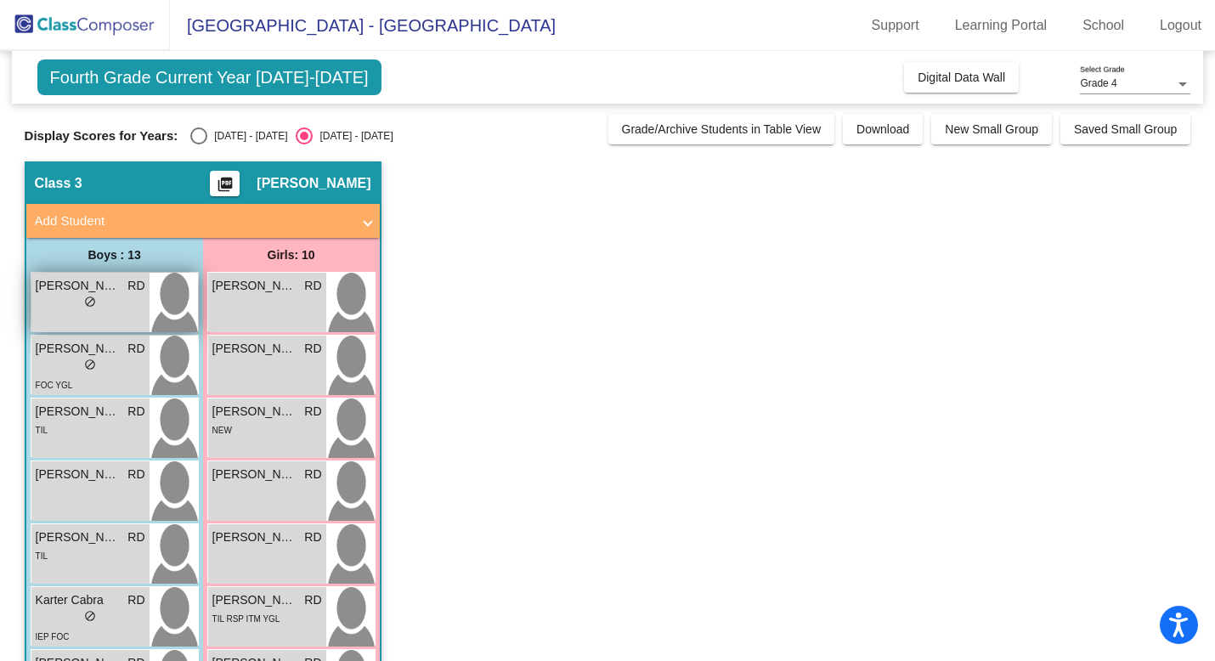
click at [71, 309] on div "lock do_not_disturb_alt" at bounding box center [91, 304] width 110 height 18
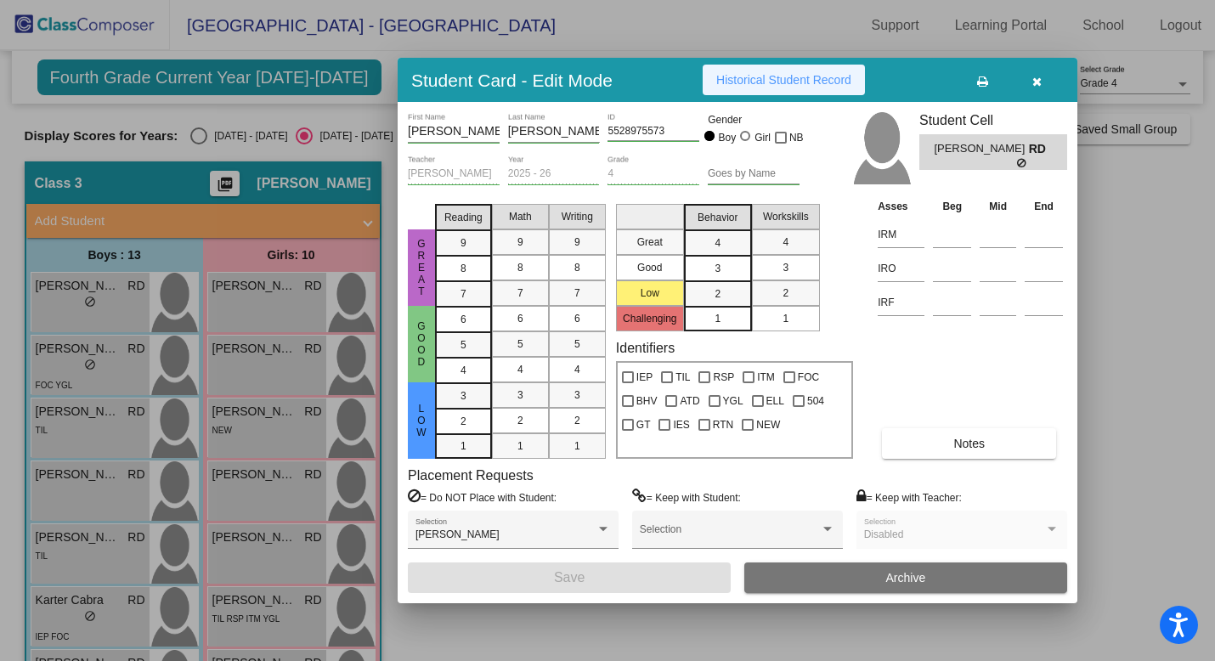
click at [770, 84] on span "Historical Student Record" at bounding box center [783, 80] width 135 height 14
click at [249, 535] on div at bounding box center [607, 330] width 1215 height 661
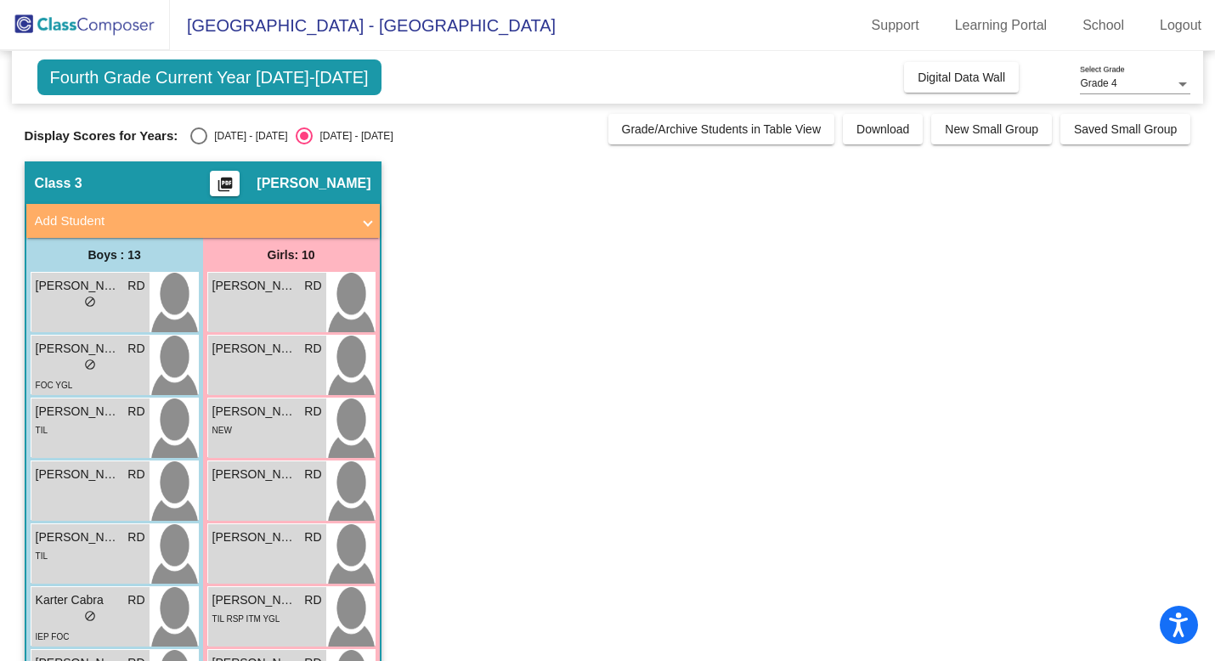
click at [249, 535] on span "Jordyn Seifert" at bounding box center [254, 538] width 85 height 18
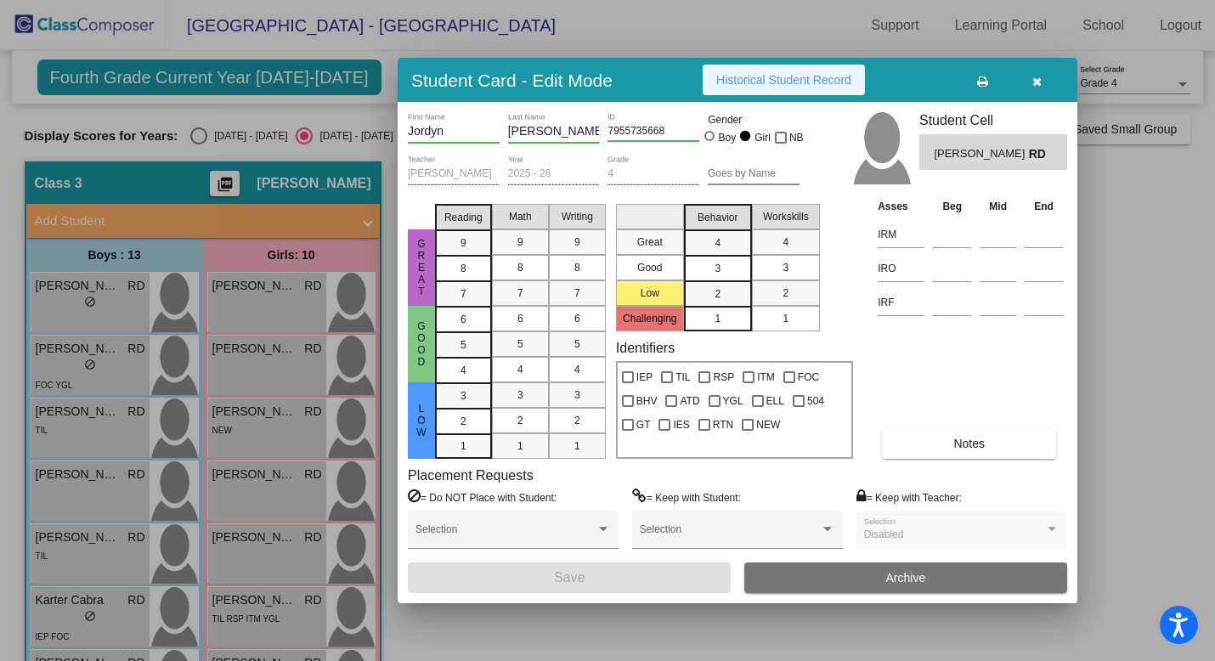
click at [757, 76] on span "Historical Student Record" at bounding box center [783, 80] width 135 height 14
click at [84, 399] on div at bounding box center [607, 330] width 1215 height 661
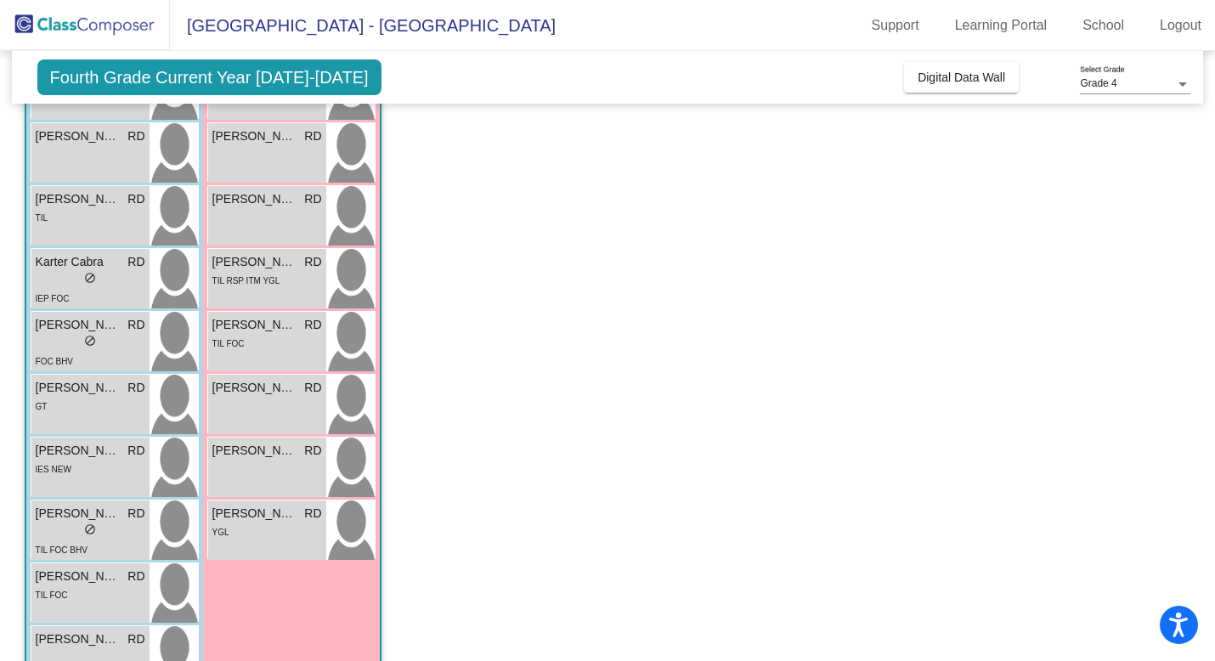
scroll to position [337, 0]
click at [89, 527] on span "do_not_disturb_alt" at bounding box center [90, 531] width 12 height 12
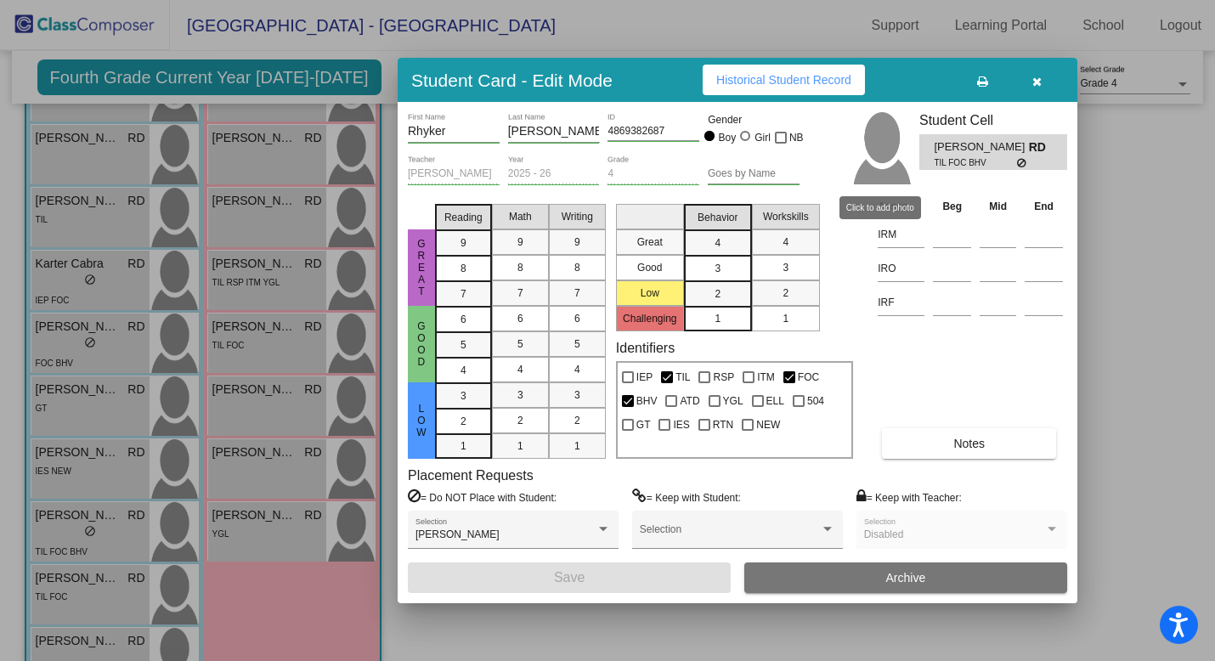
click at [897, 134] on img at bounding box center [881, 148] width 59 height 72
drag, startPoint x: 1205, startPoint y: 336, endPoint x: 1223, endPoint y: -68, distance: 404.1
click at [1215, 0] on html "Accessibility Screen-Reader Guide, Feedback, and Issue Reporting | New window C…" at bounding box center [607, 330] width 1215 height 661
click at [782, 90] on button "Historical Student Record" at bounding box center [784, 80] width 162 height 31
click at [7, 412] on div at bounding box center [607, 330] width 1215 height 661
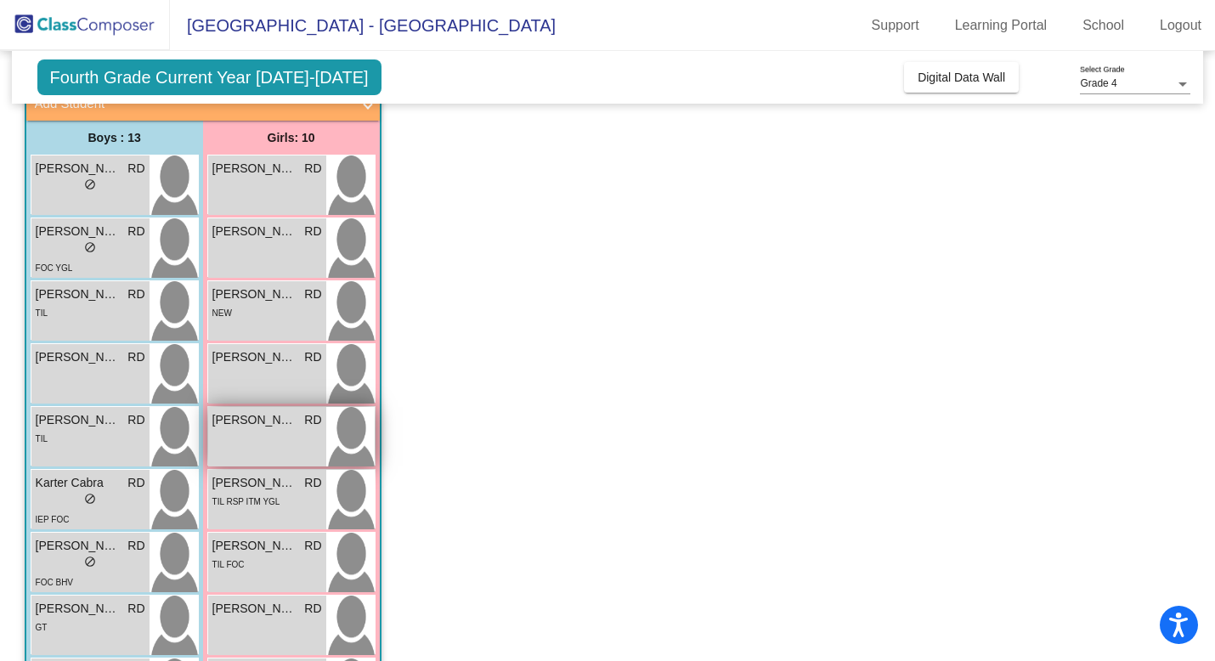
scroll to position [55, 0]
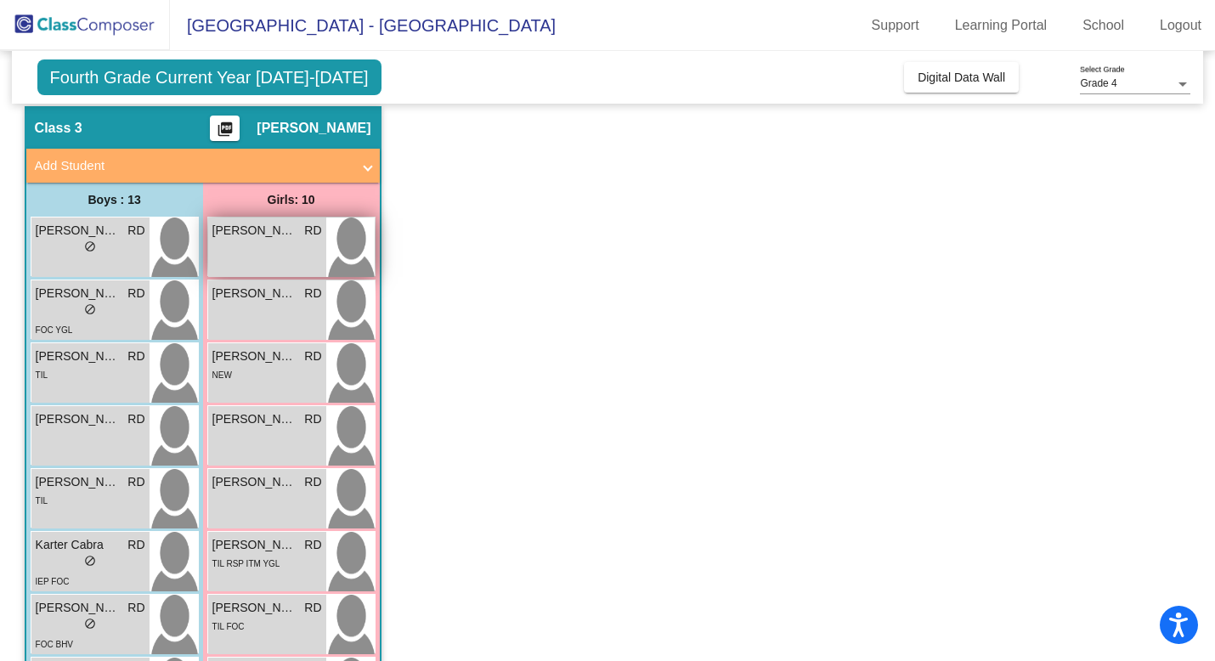
click at [240, 237] on span "Amelia Tabbert" at bounding box center [254, 231] width 85 height 18
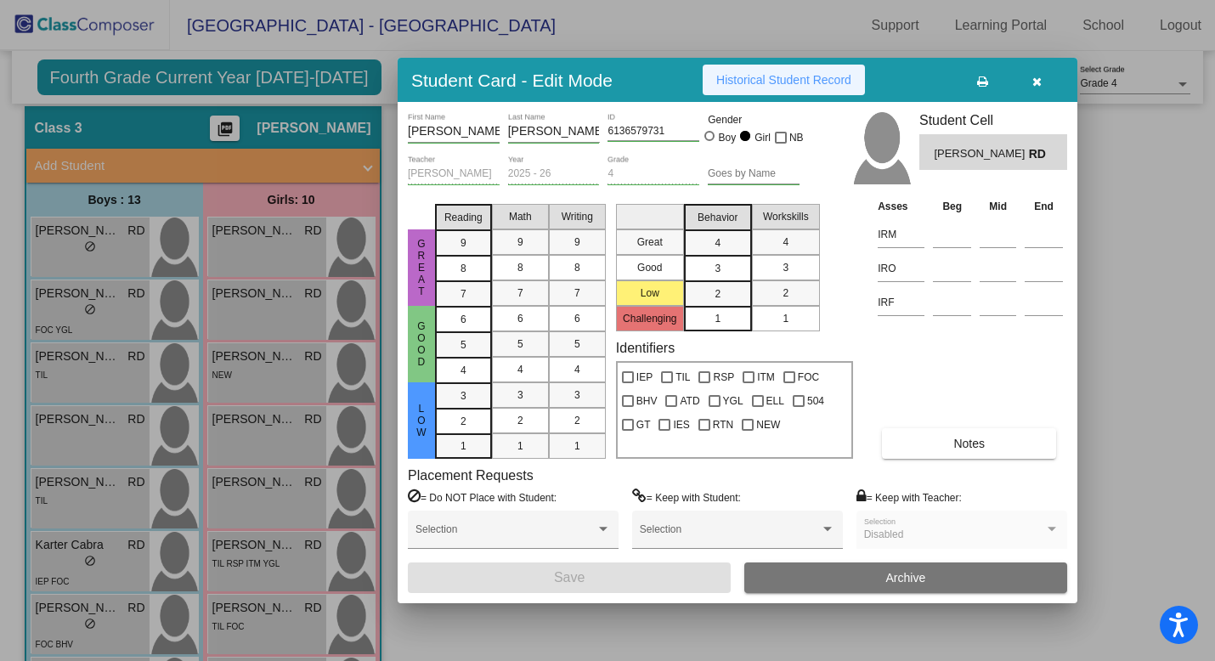
click at [746, 65] on button "Historical Student Record" at bounding box center [784, 80] width 162 height 31
click at [0, 0] on div "Student Card - Edit Mode Historical Student Record Amelia First Name Tabbert La…" at bounding box center [607, 330] width 1215 height 661
click at [173, 413] on div at bounding box center [607, 330] width 1215 height 661
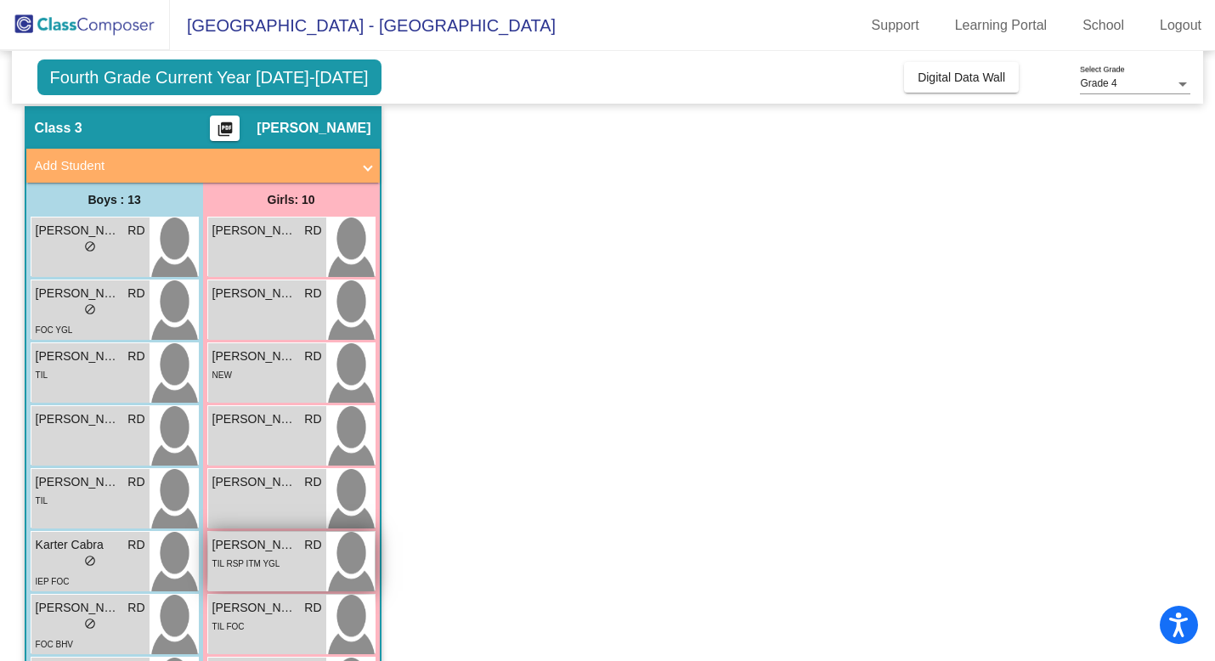
click at [254, 572] on div "Kinsley Wheeler RD lock do_not_disturb_alt TIL RSP ITM YGL" at bounding box center [267, 561] width 118 height 59
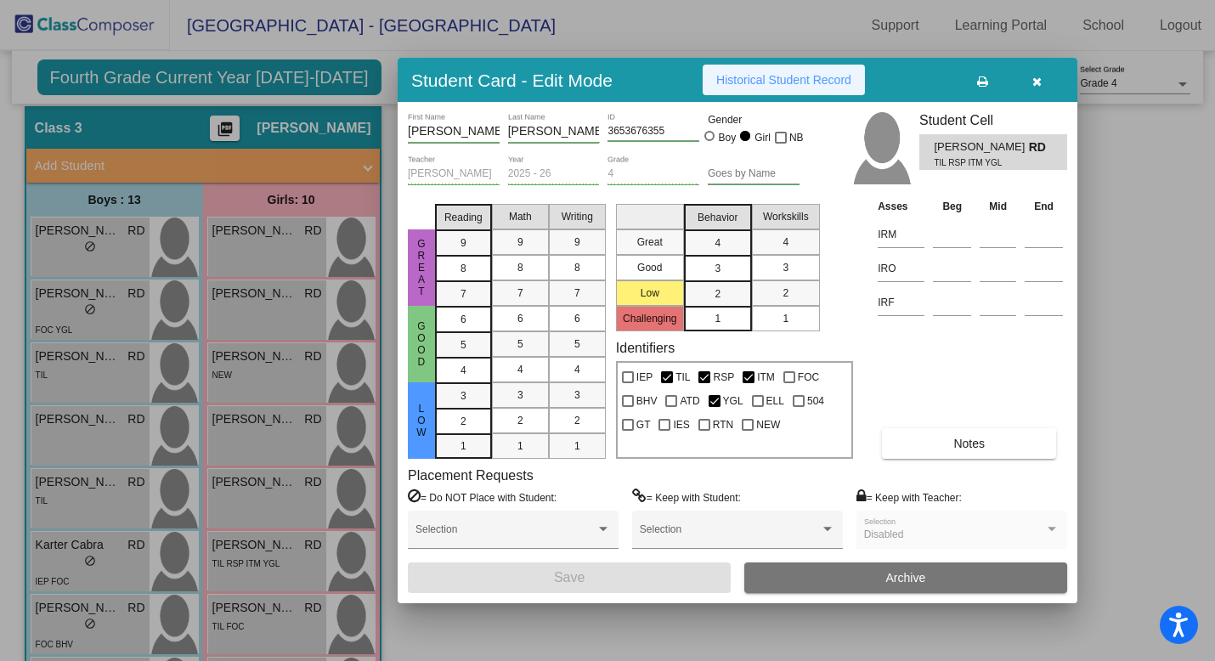
click at [824, 76] on span "Historical Student Record" at bounding box center [783, 80] width 135 height 14
click at [269, 465] on div at bounding box center [607, 330] width 1215 height 661
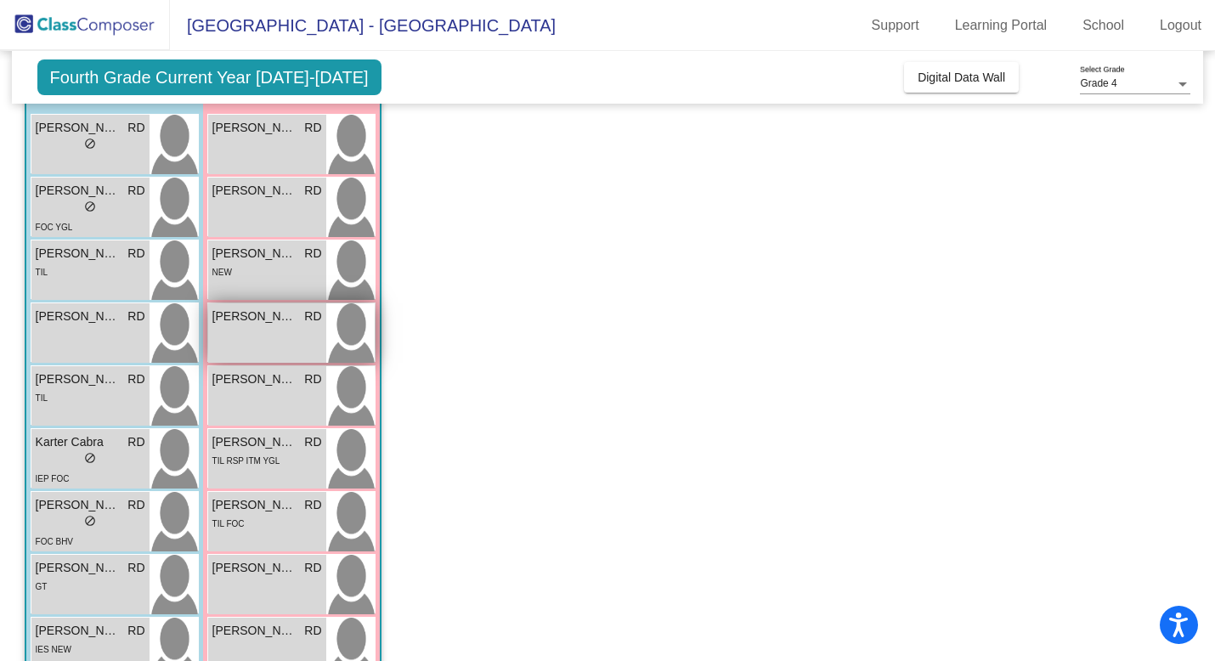
scroll to position [202, 0]
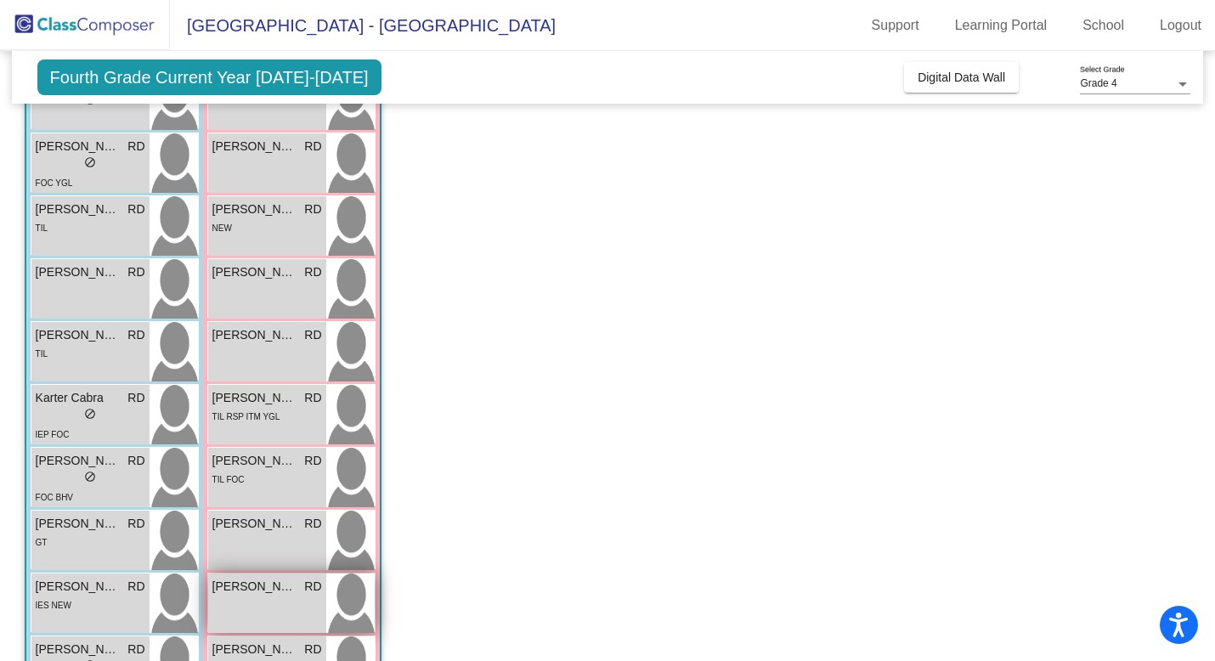
click at [277, 589] on span "Olivia Wolf" at bounding box center [254, 587] width 85 height 18
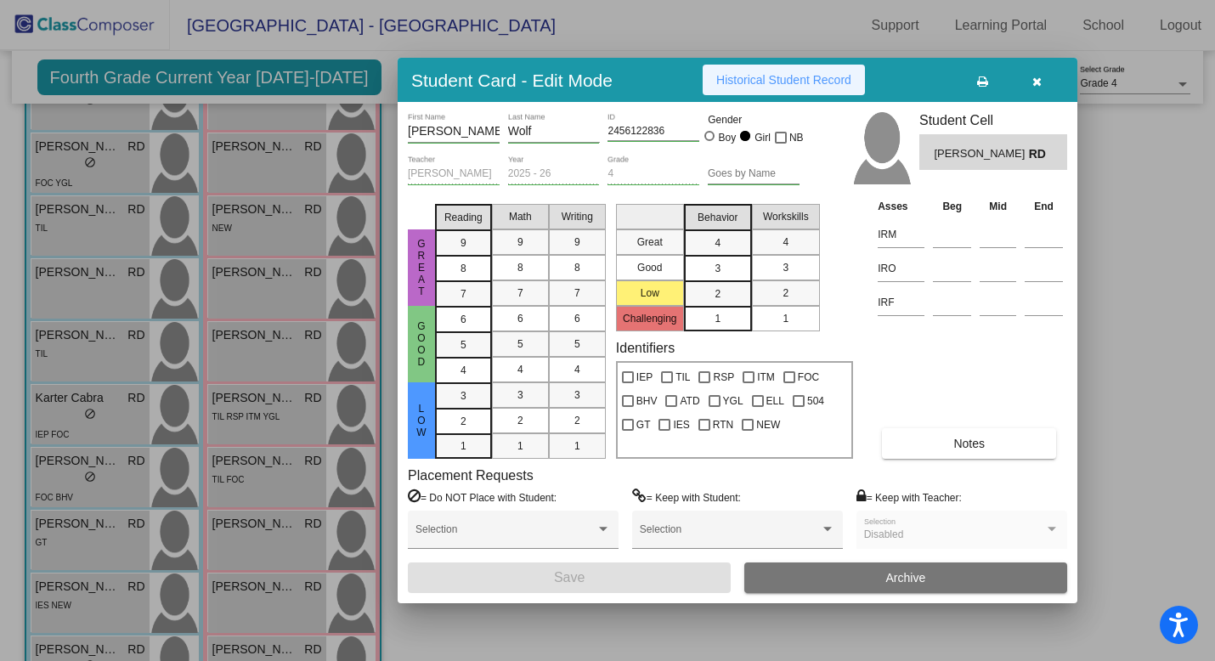
click at [779, 76] on span "Historical Student Record" at bounding box center [783, 80] width 135 height 14
click at [152, 281] on div at bounding box center [607, 330] width 1215 height 661
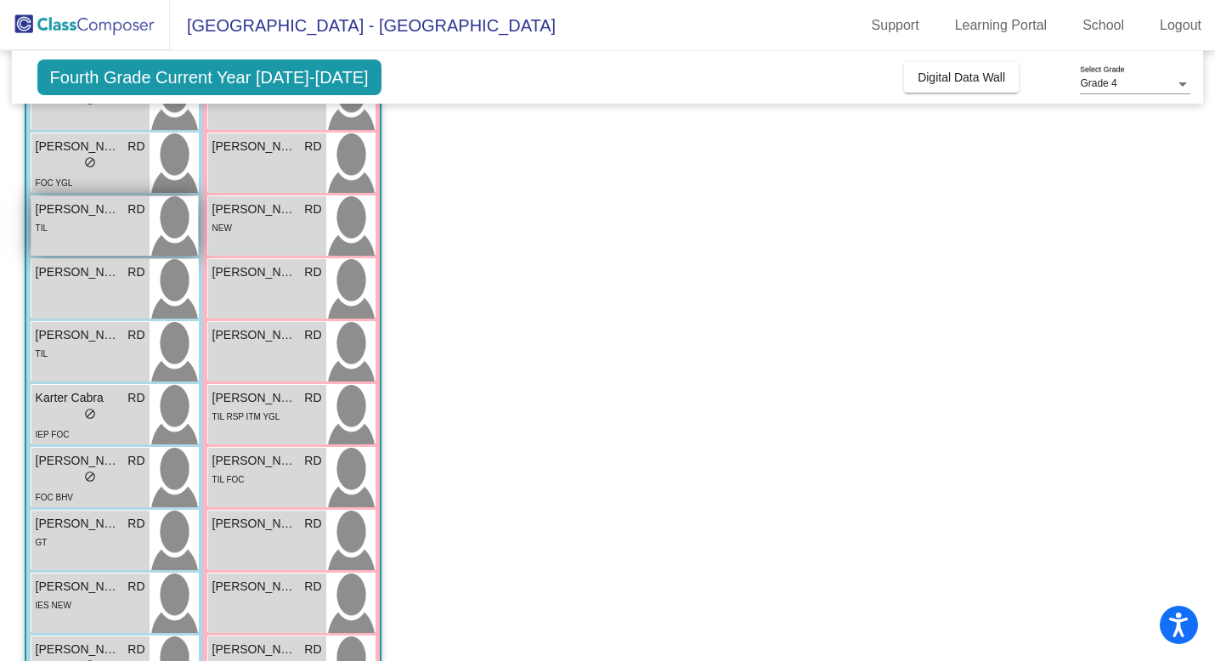
click at [103, 236] on div "Elyjah Yeomans RD lock do_not_disturb_alt TIL" at bounding box center [90, 225] width 118 height 59
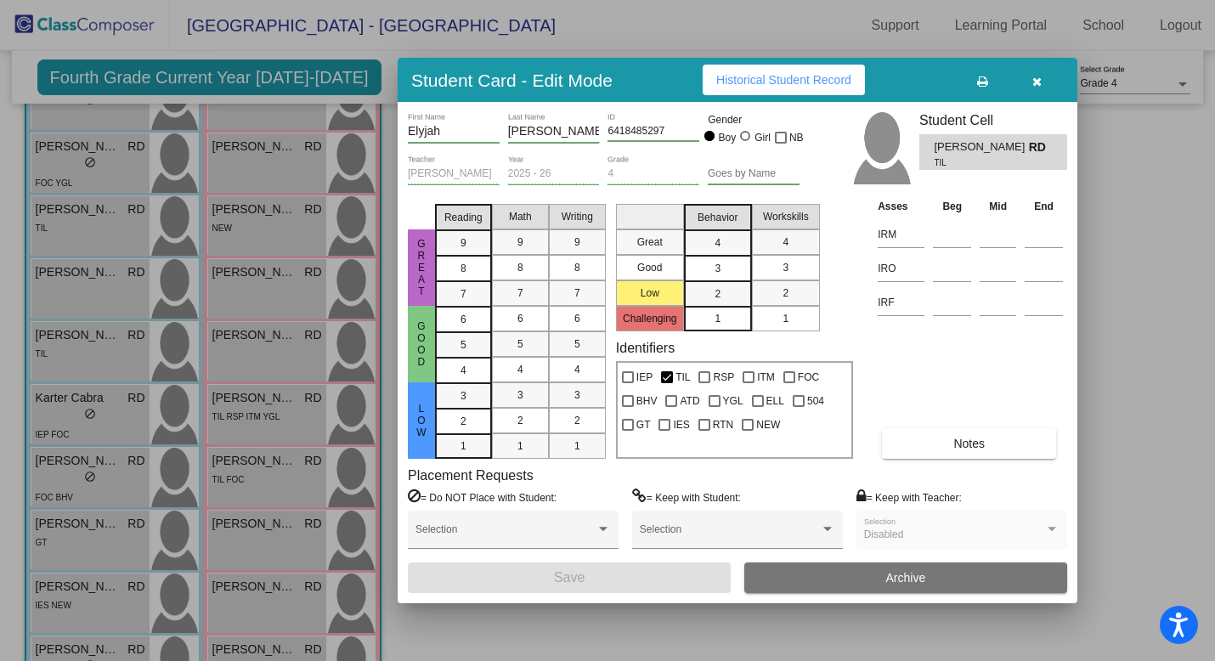
click at [794, 87] on span "Historical Student Record" at bounding box center [783, 80] width 135 height 14
